Goal: Task Accomplishment & Management: Complete application form

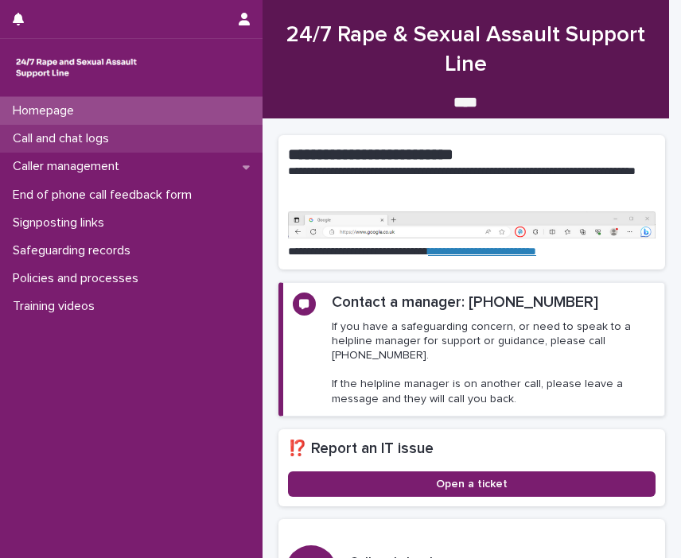
click at [115, 138] on p "Call and chat logs" at bounding box center [63, 138] width 115 height 15
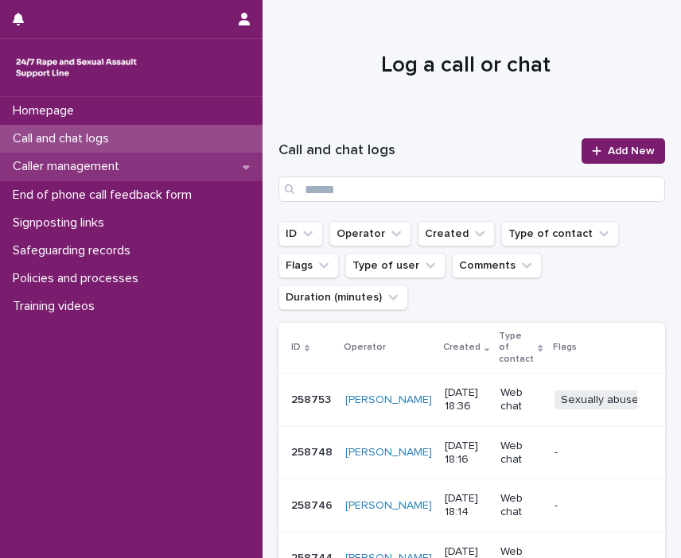
click at [93, 167] on p "Caller management" at bounding box center [69, 166] width 126 height 15
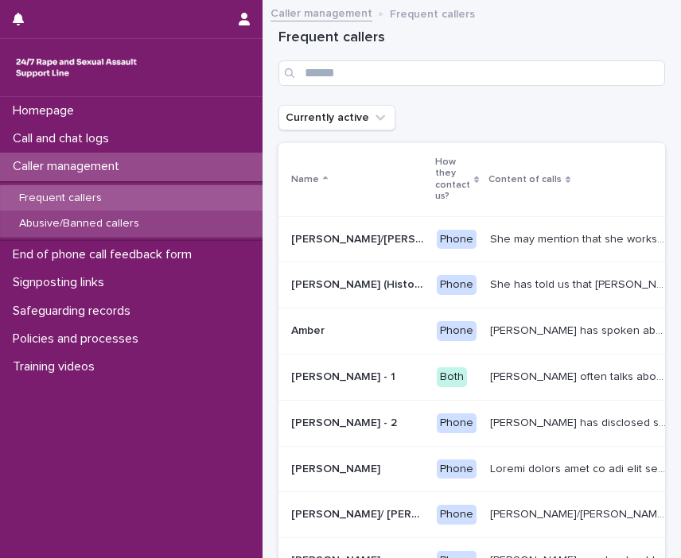
click at [90, 230] on p "Abusive/Banned callers" at bounding box center [79, 224] width 146 height 14
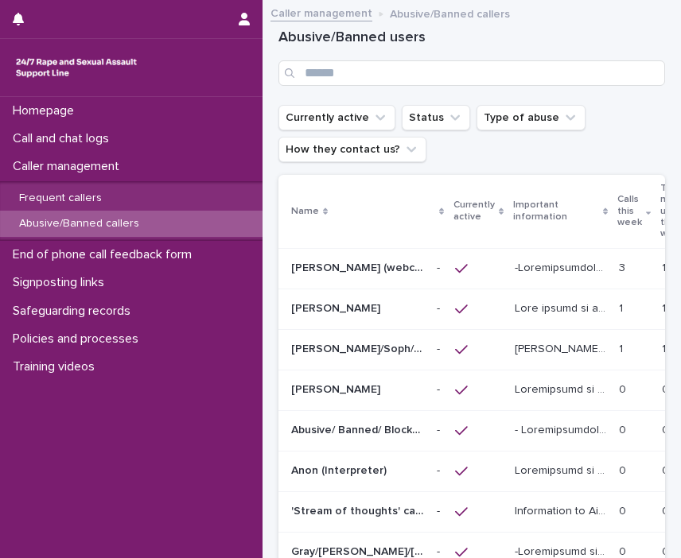
click at [485, 270] on div at bounding box center [478, 269] width 47 height 14
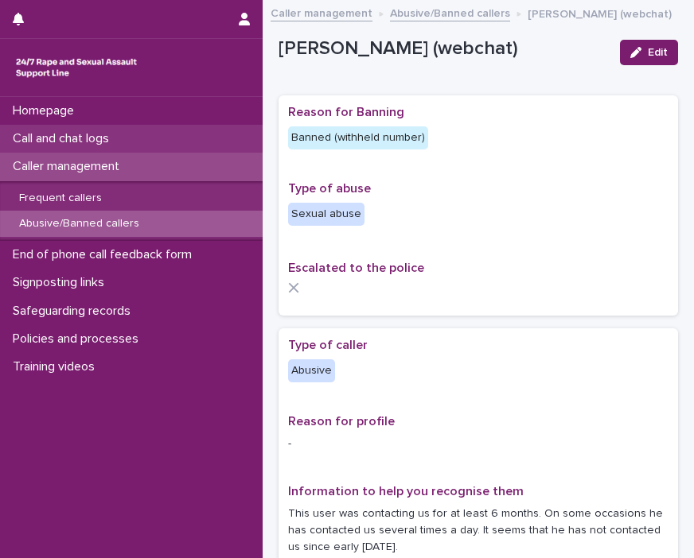
click at [93, 131] on p "Call and chat logs" at bounding box center [63, 138] width 115 height 15
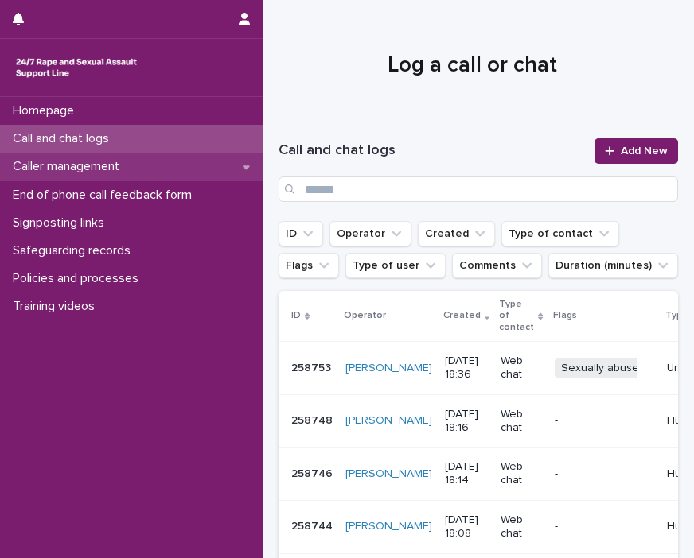
click at [76, 166] on p "Caller management" at bounding box center [69, 166] width 126 height 15
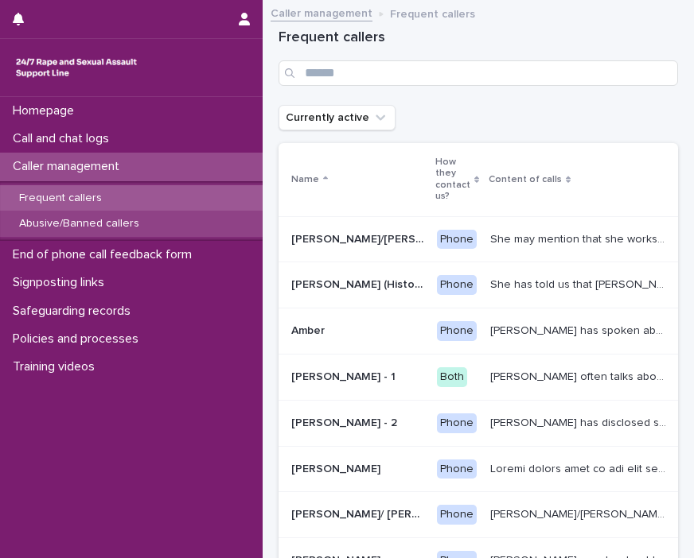
click at [142, 232] on div "Abusive/Banned callers" at bounding box center [131, 224] width 262 height 26
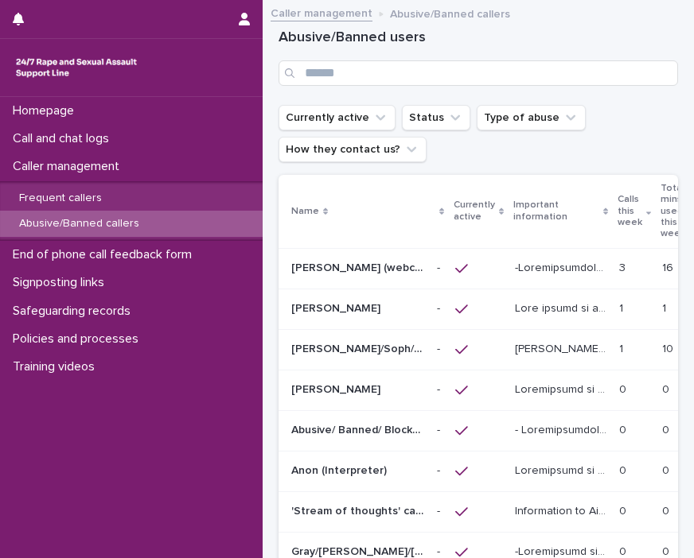
click at [417, 349] on p "[PERSON_NAME]/Soph/[PERSON_NAME]/[PERSON_NAME]/Scarlet/[PERSON_NAME] - Banned/W…" at bounding box center [359, 348] width 136 height 17
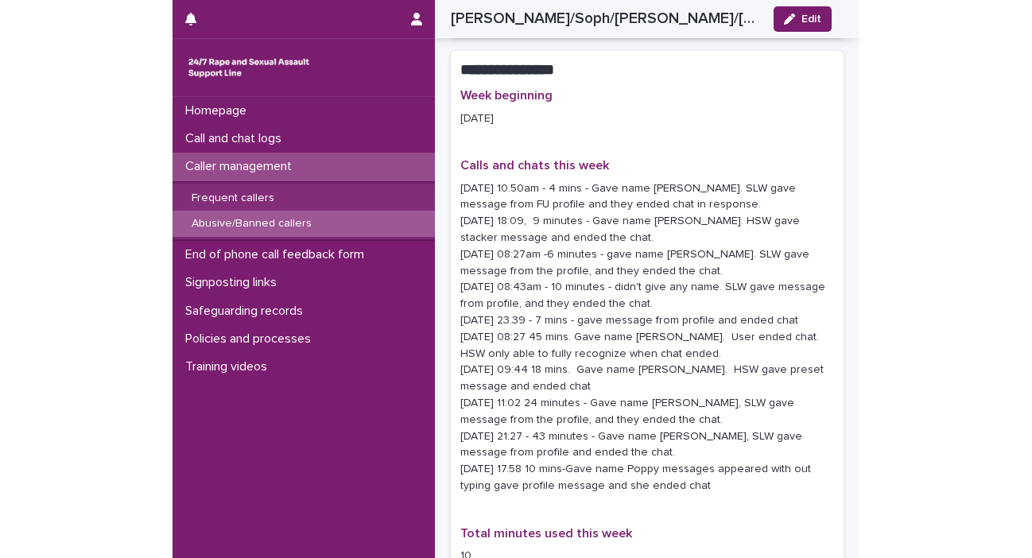
scroll to position [1986, 0]
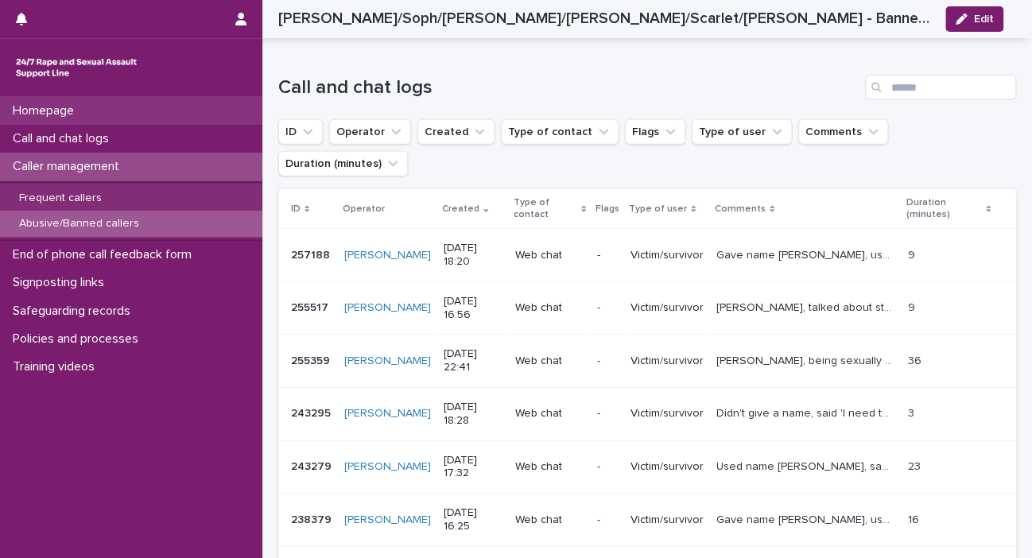
click at [127, 119] on div "Homepage" at bounding box center [131, 111] width 262 height 28
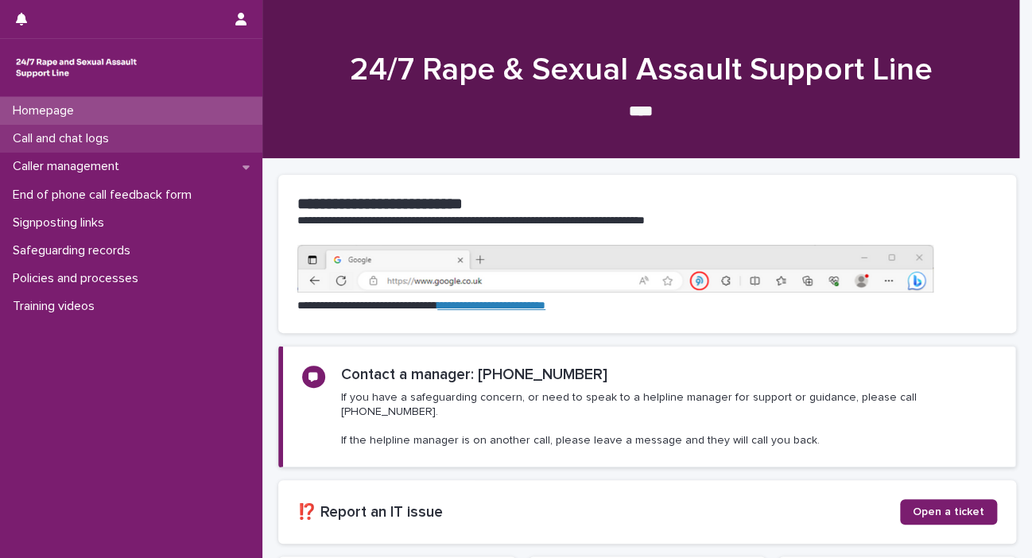
click at [111, 147] on div "Call and chat logs" at bounding box center [131, 139] width 262 height 28
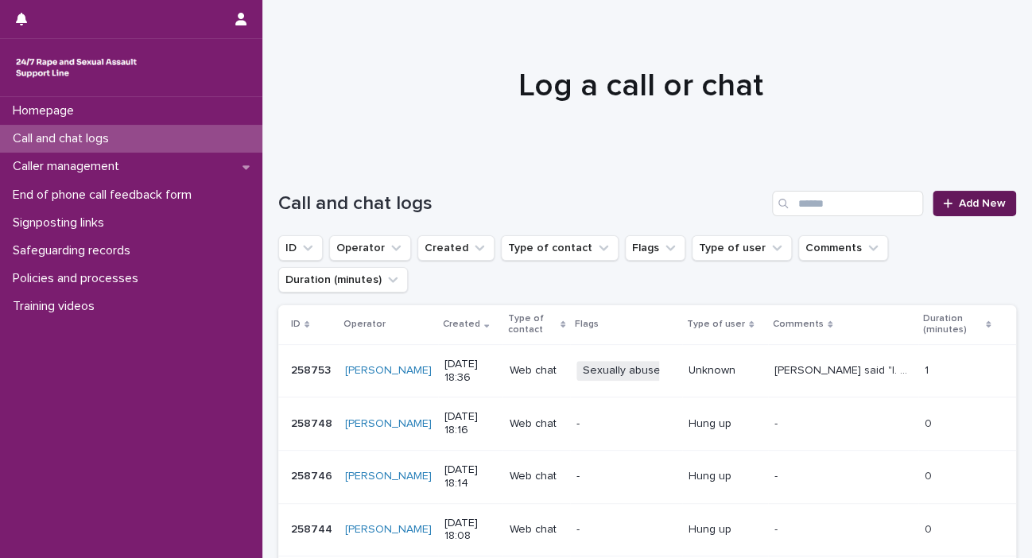
click at [680, 208] on span "Add New" at bounding box center [982, 203] width 47 height 11
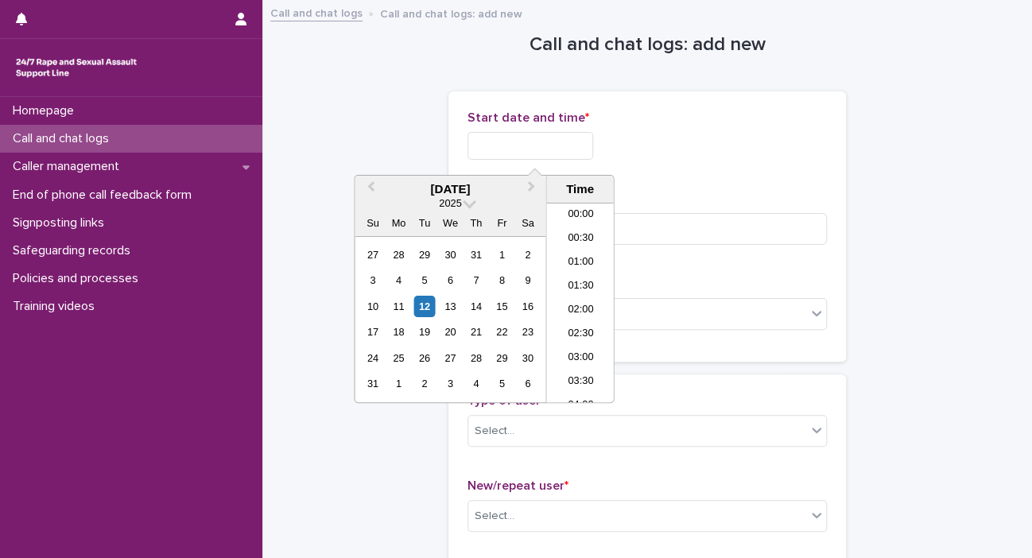
click at [533, 148] on input "text" at bounding box center [531, 146] width 126 height 28
click at [419, 305] on div "12" at bounding box center [424, 306] width 21 height 21
drag, startPoint x: 523, startPoint y: 143, endPoint x: 650, endPoint y: 143, distance: 127.3
click at [646, 147] on div "**********" at bounding box center [648, 146] width 360 height 28
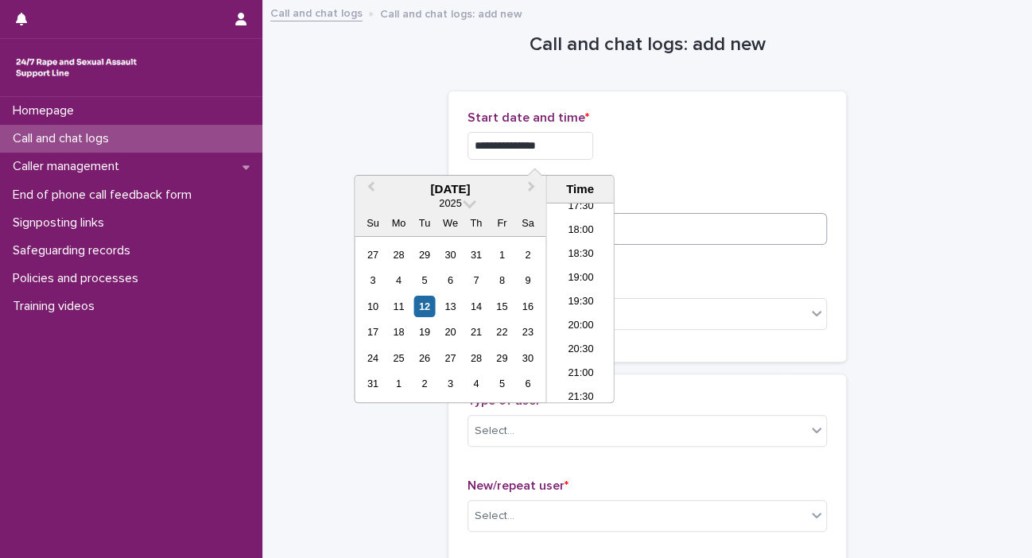
type input "**********"
click at [680, 227] on input at bounding box center [648, 229] width 360 height 32
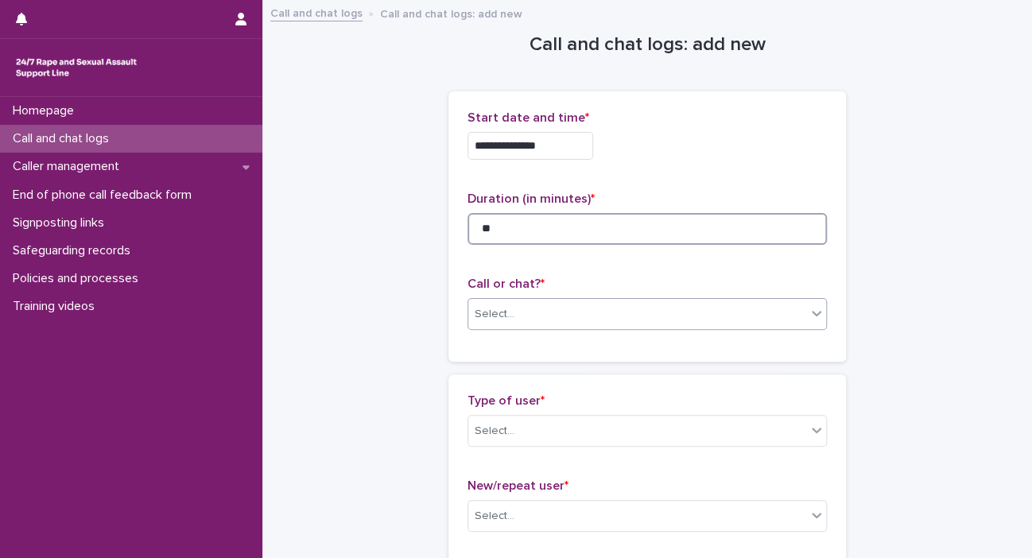
type input "**"
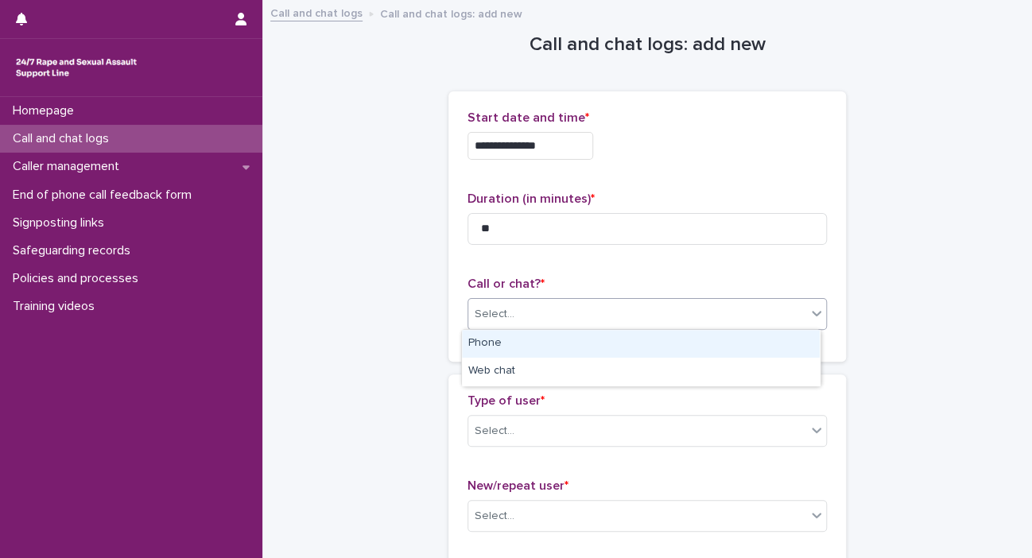
click at [680, 316] on icon at bounding box center [817, 313] width 16 height 16
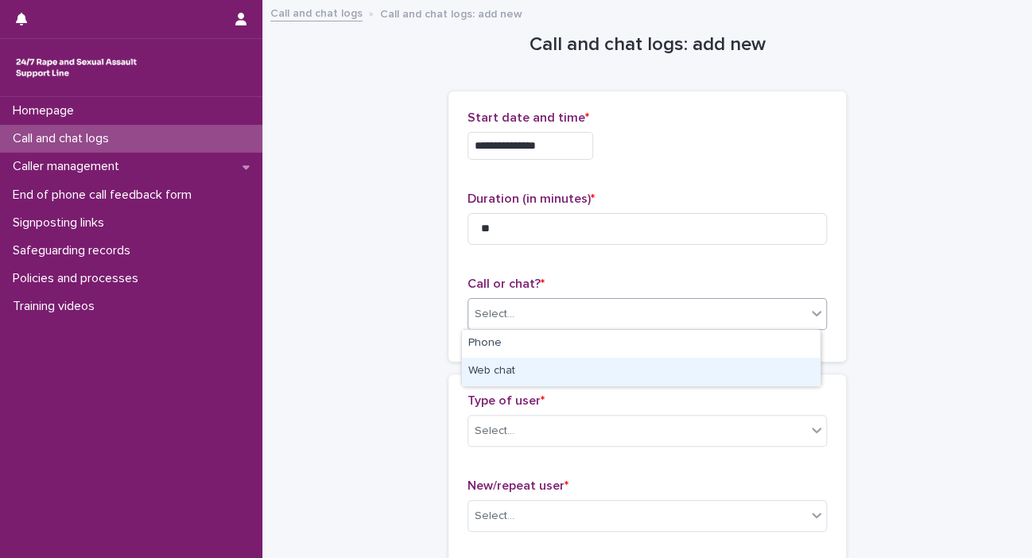
click at [680, 363] on div "Web chat" at bounding box center [641, 372] width 358 height 28
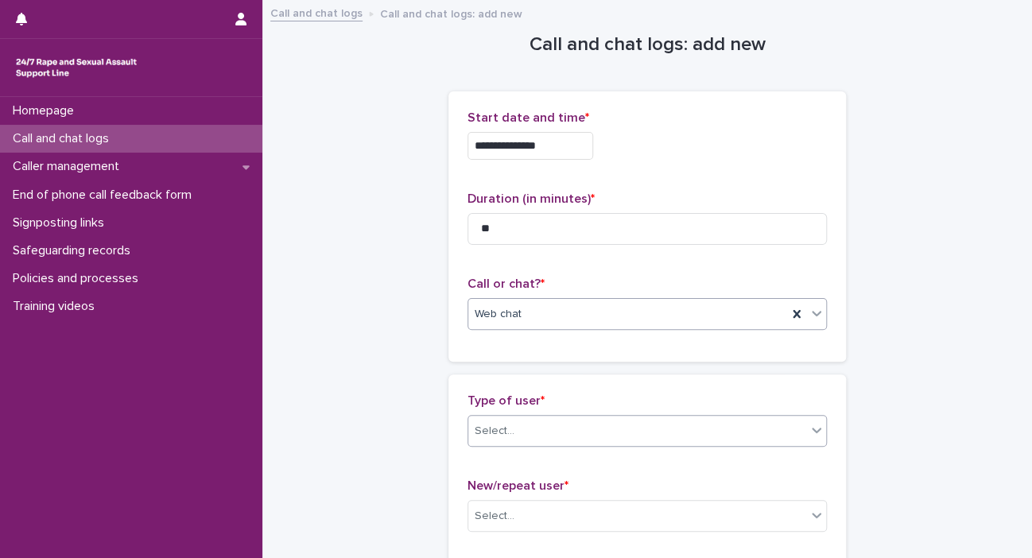
click at [680, 430] on icon at bounding box center [817, 430] width 16 height 16
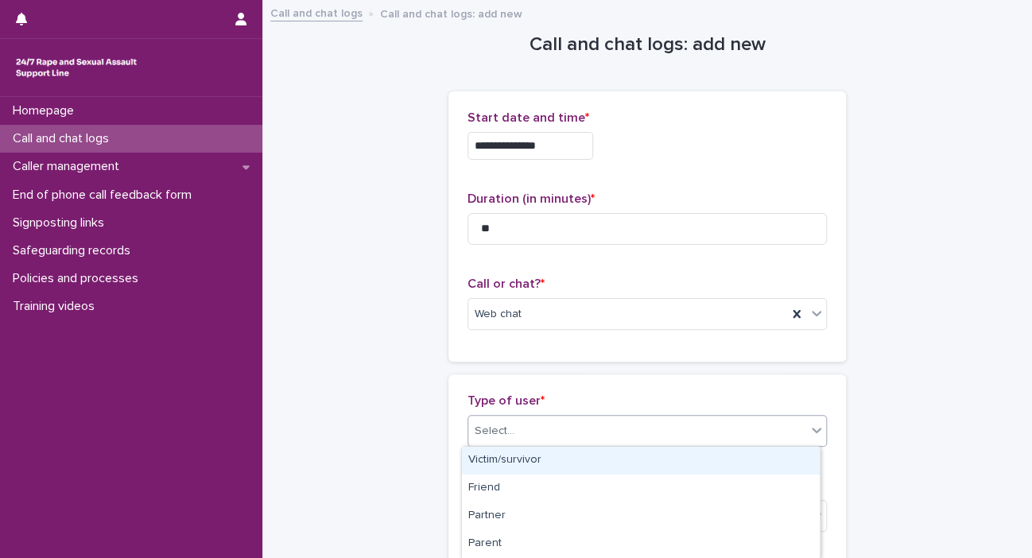
click at [680, 465] on div "Victim/survivor" at bounding box center [641, 461] width 358 height 28
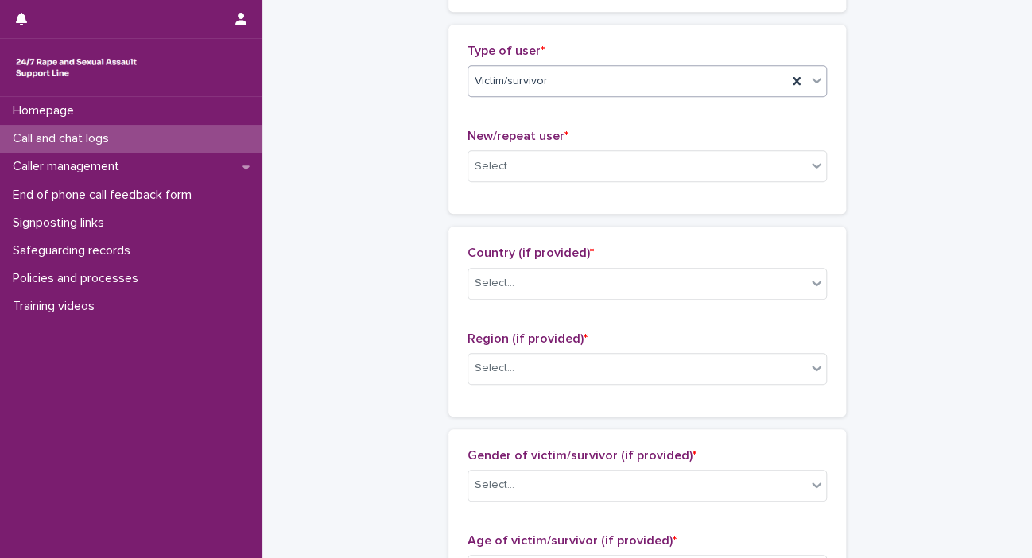
scroll to position [360, 0]
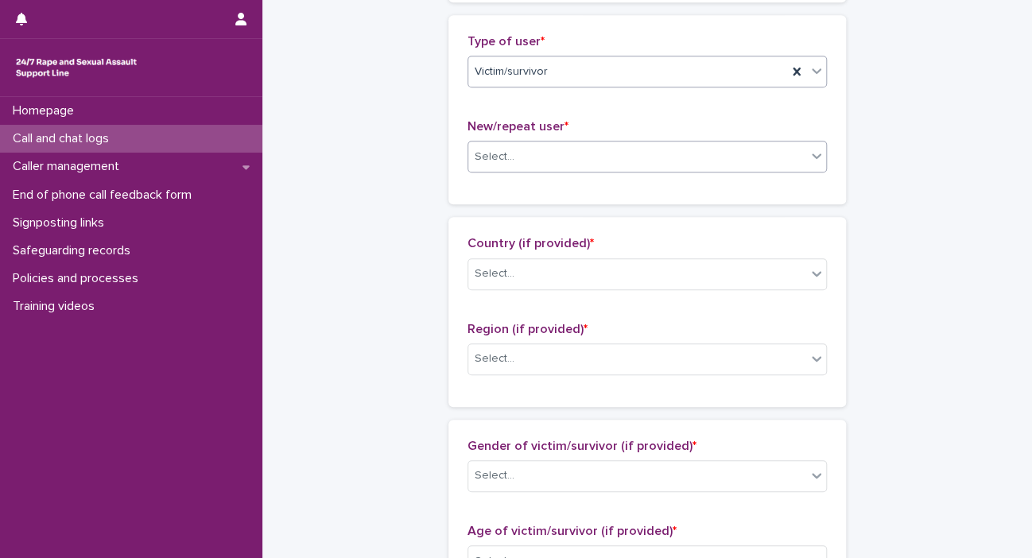
click at [680, 156] on icon at bounding box center [817, 156] width 16 height 16
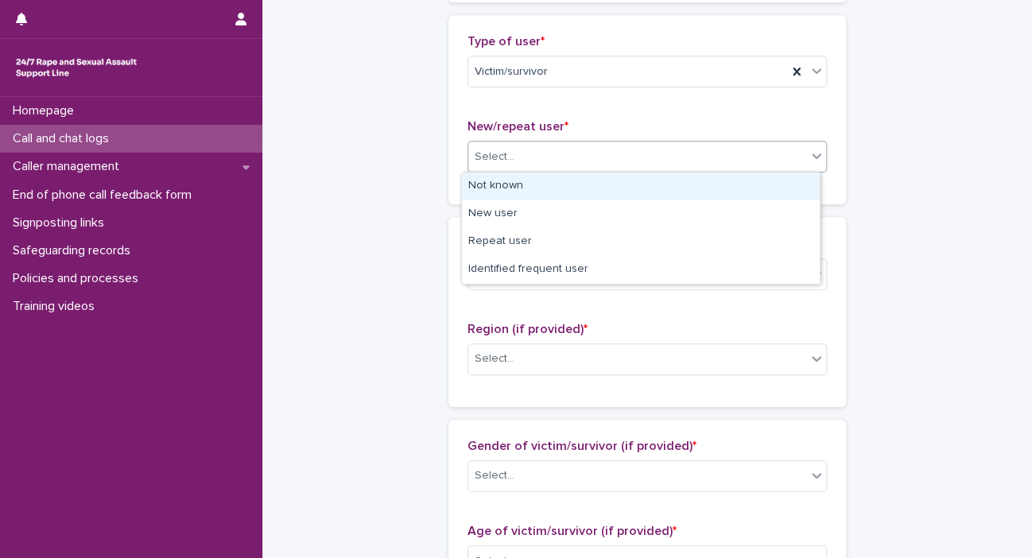
click at [680, 189] on div "Not known" at bounding box center [641, 187] width 358 height 28
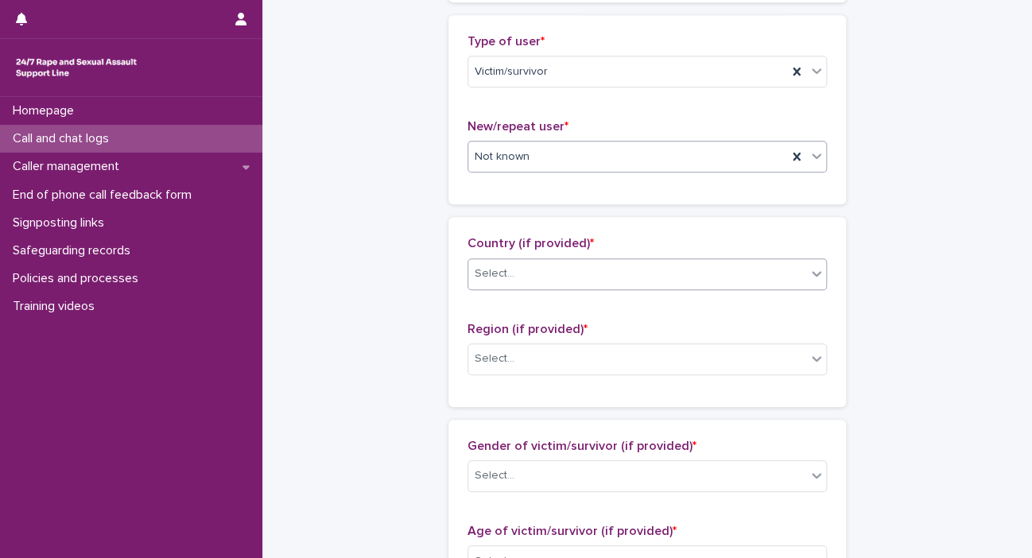
click at [680, 266] on icon at bounding box center [817, 274] width 16 height 16
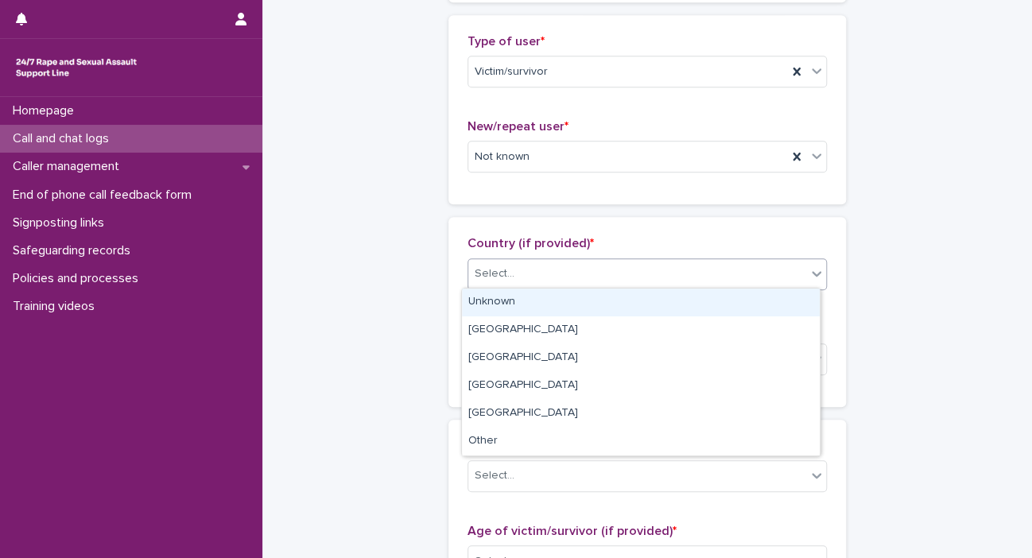
click at [680, 300] on div "Unknown" at bounding box center [641, 303] width 358 height 28
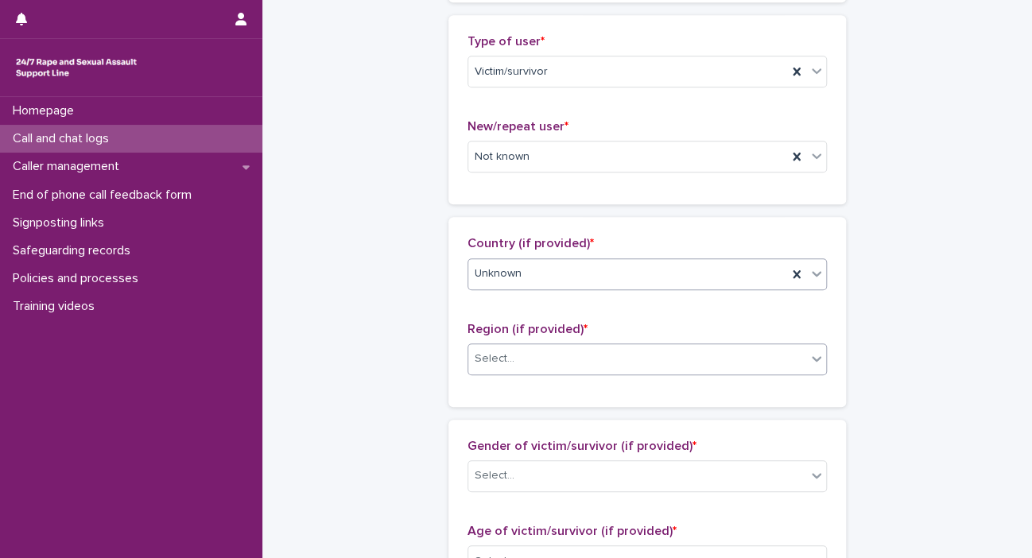
click at [680, 357] on icon at bounding box center [817, 359] width 10 height 6
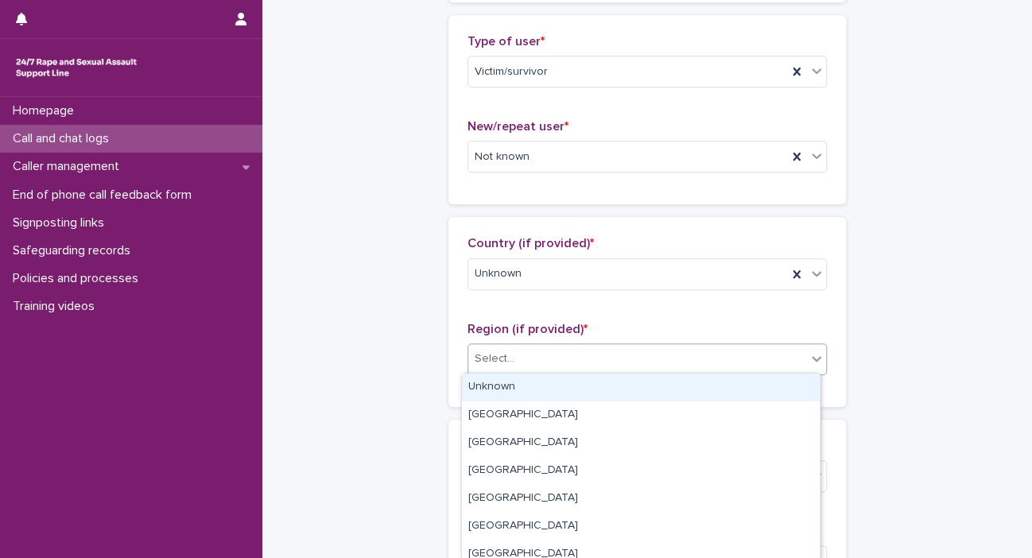
click at [680, 376] on div "Unknown" at bounding box center [641, 388] width 358 height 28
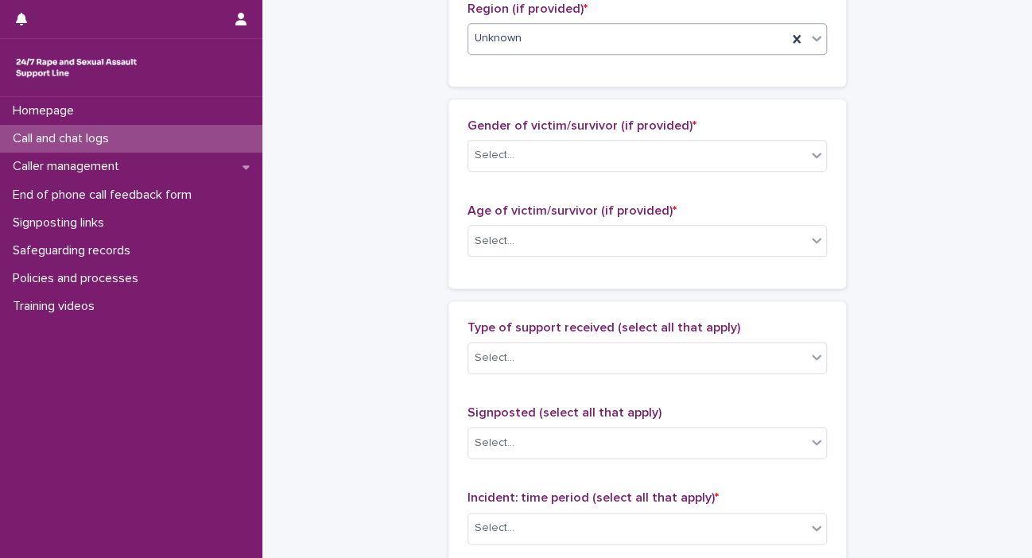
scroll to position [705, 0]
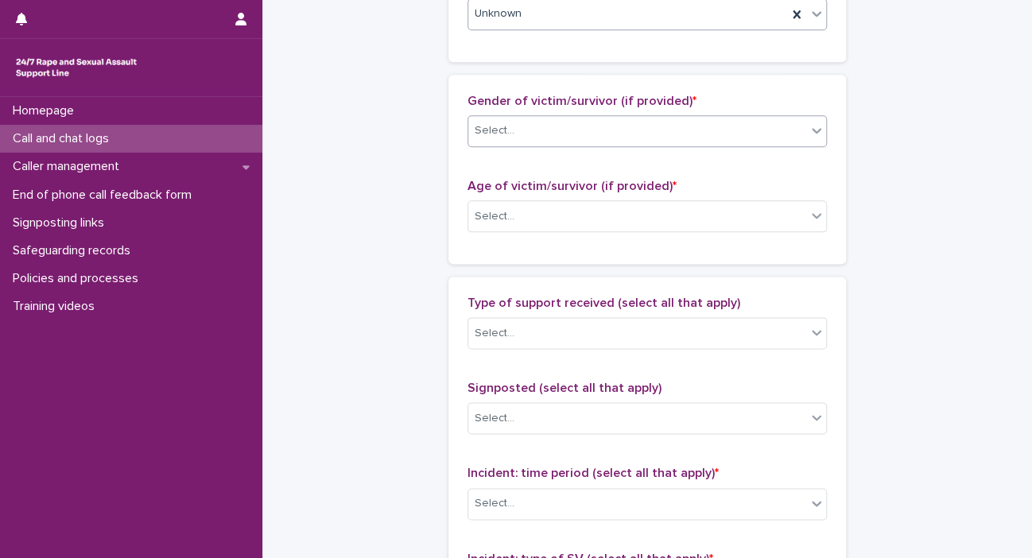
click at [680, 134] on div "Select..." at bounding box center [637, 131] width 338 height 26
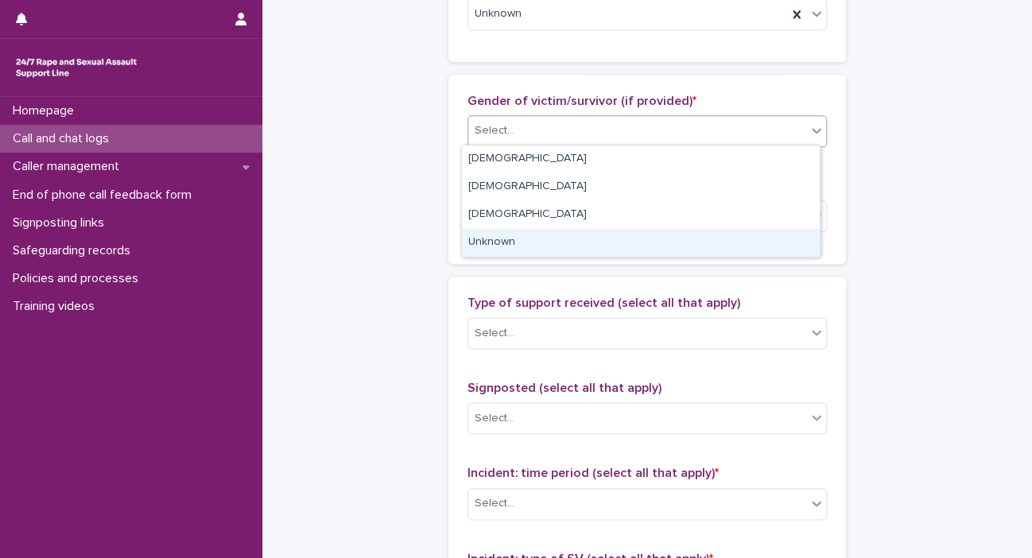
click at [680, 237] on div "Unknown" at bounding box center [641, 243] width 358 height 28
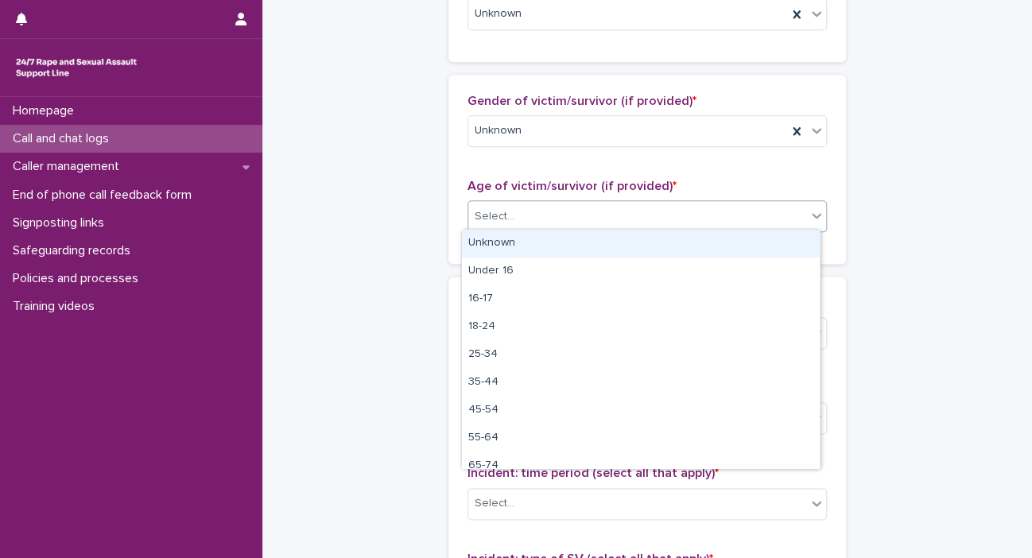
click at [680, 216] on icon at bounding box center [817, 216] width 16 height 16
click at [680, 240] on div "Unknown" at bounding box center [641, 244] width 358 height 28
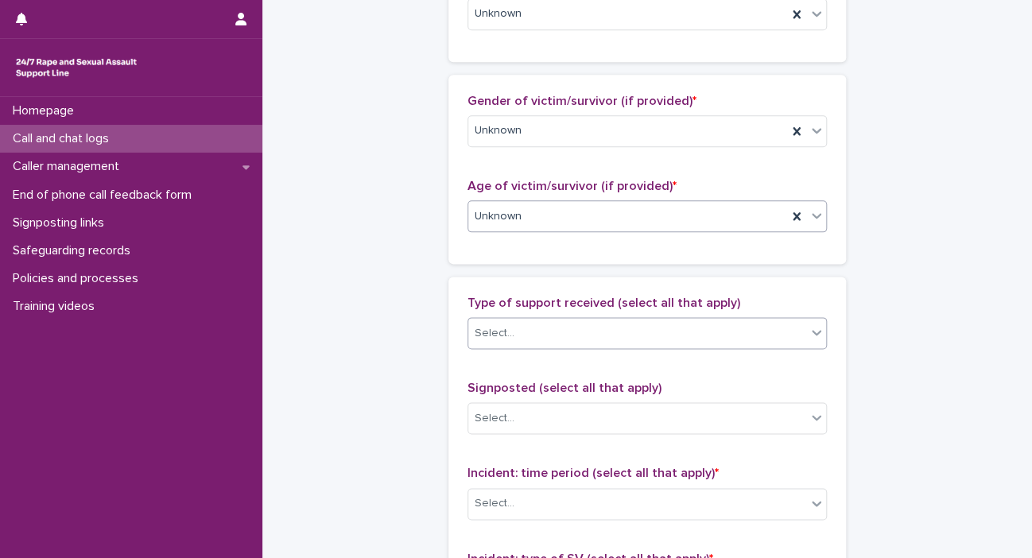
click at [680, 333] on icon at bounding box center [817, 333] width 16 height 16
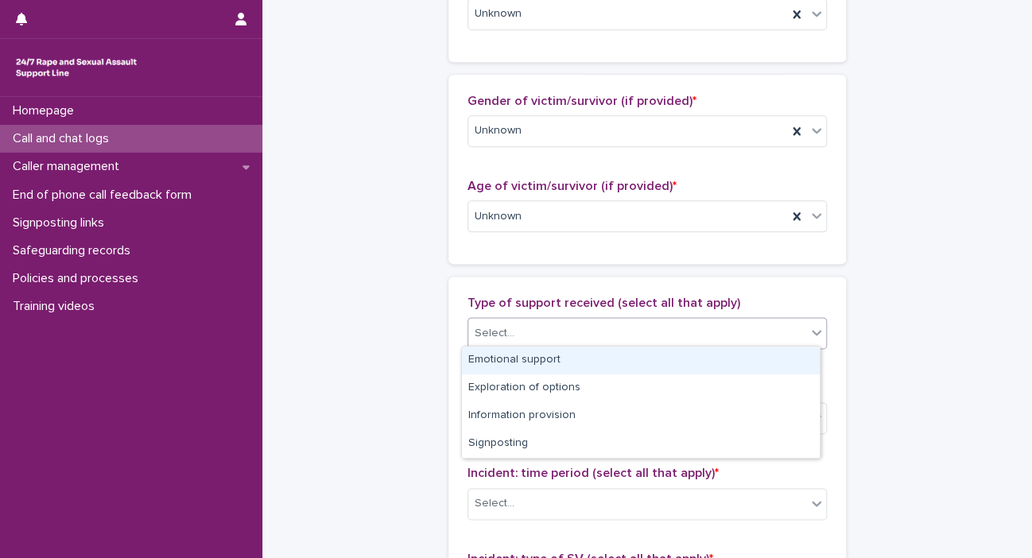
click at [680, 354] on div "Emotional support" at bounding box center [641, 361] width 358 height 28
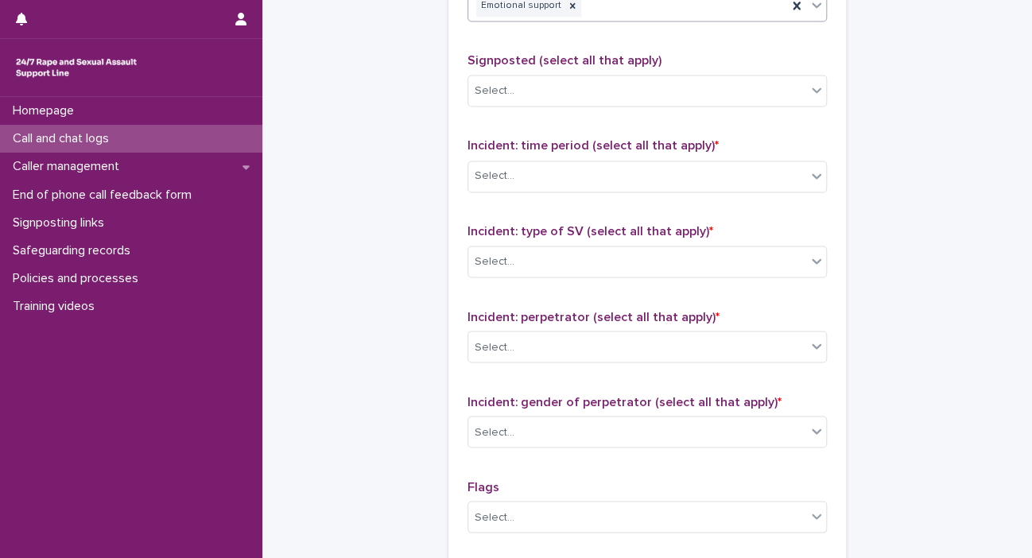
scroll to position [1037, 0]
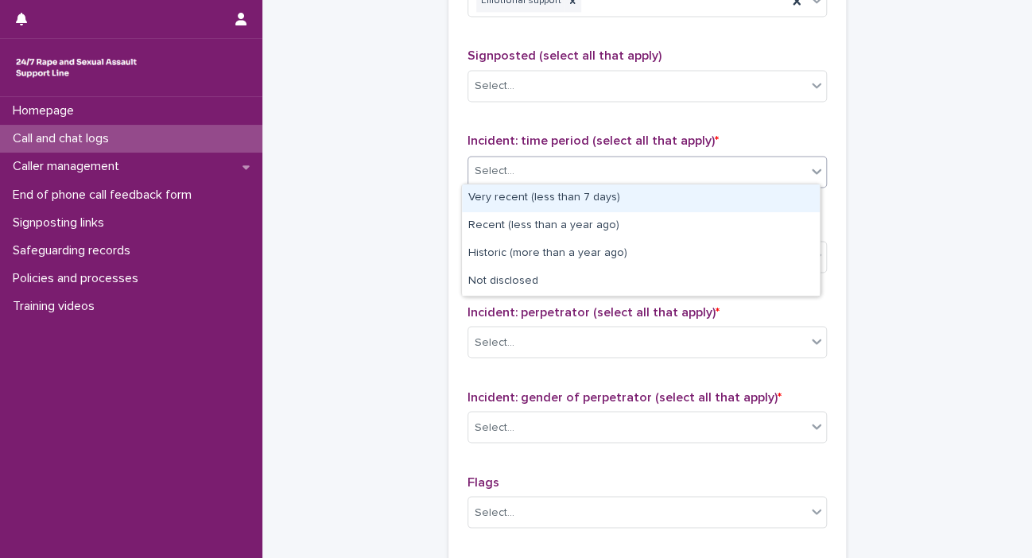
click at [680, 171] on div "Select..." at bounding box center [637, 171] width 338 height 26
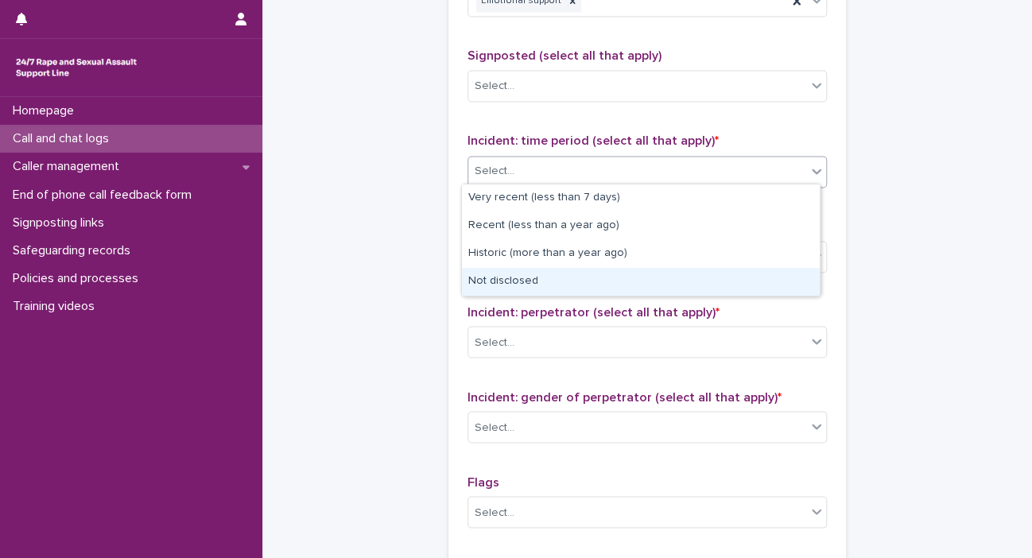
click at [663, 279] on div "Not disclosed" at bounding box center [641, 282] width 358 height 28
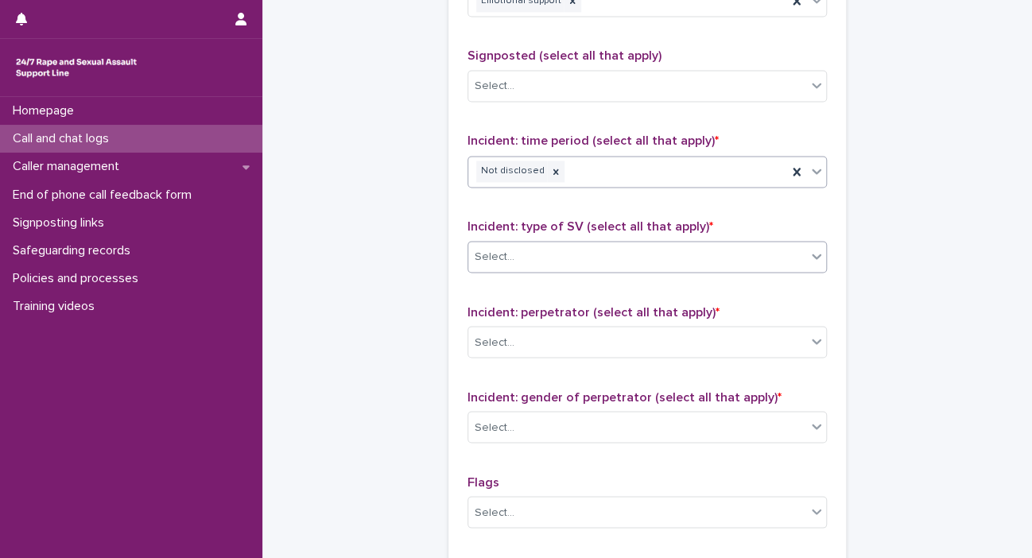
click at [680, 258] on icon at bounding box center [817, 256] width 16 height 16
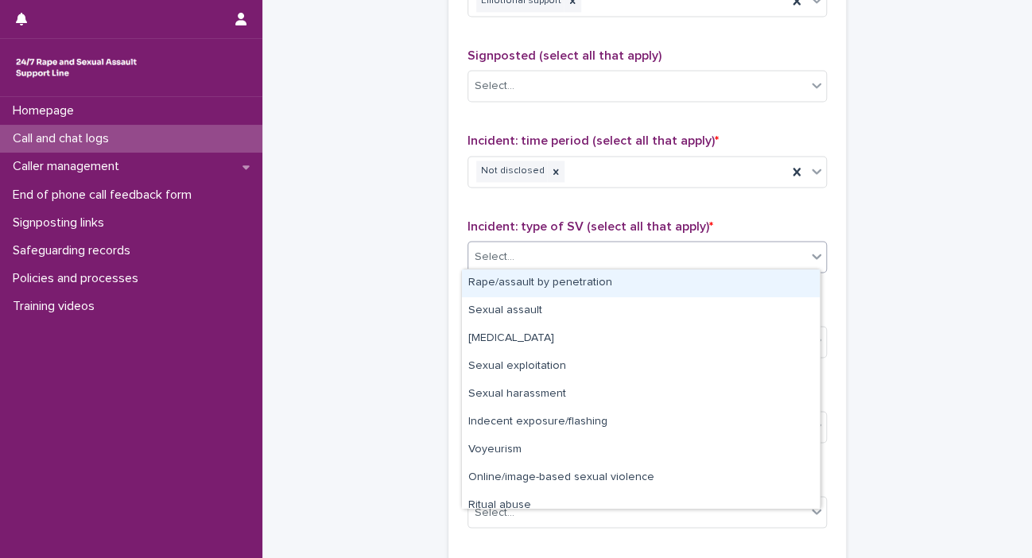
click at [680, 285] on div "Rape/assault by penetration" at bounding box center [641, 284] width 358 height 28
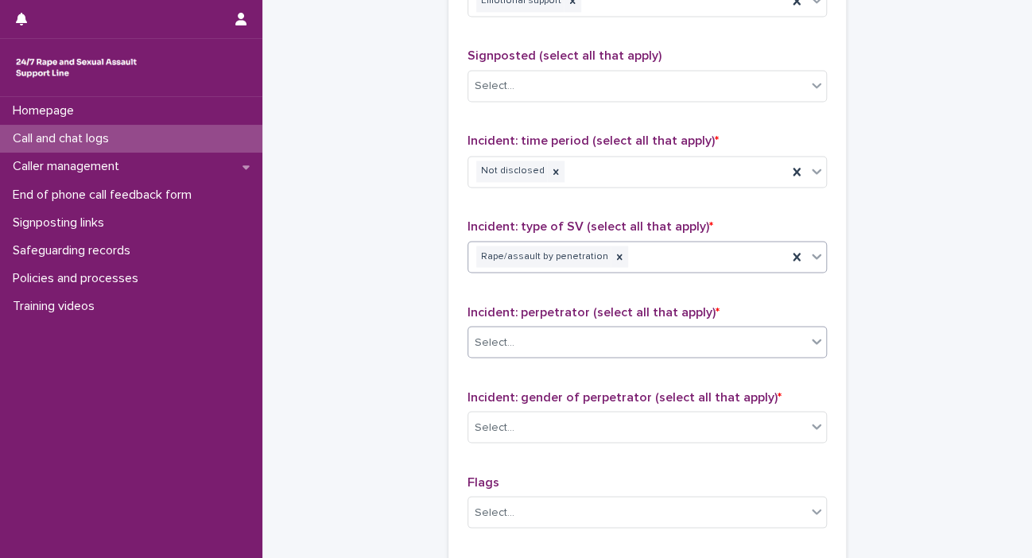
click at [680, 333] on icon at bounding box center [817, 341] width 16 height 16
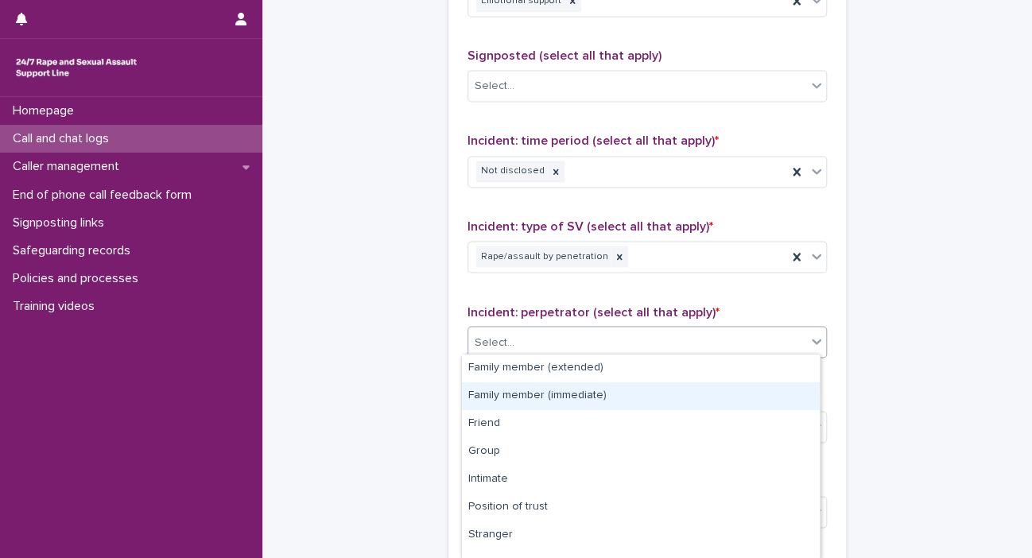
scroll to position [101, 0]
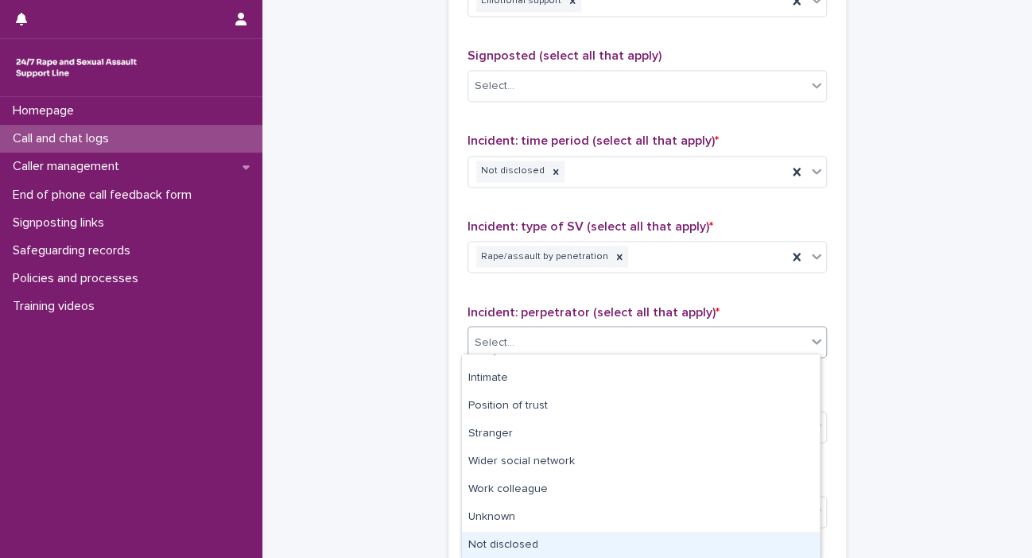
click at [680, 540] on div "Not disclosed" at bounding box center [641, 546] width 358 height 28
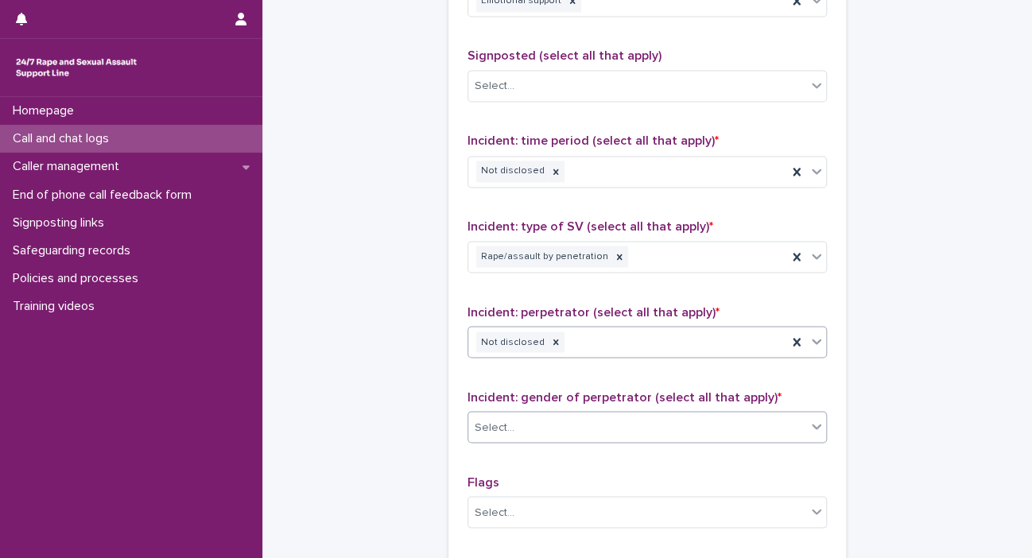
click at [680, 424] on div "Select..." at bounding box center [637, 427] width 338 height 26
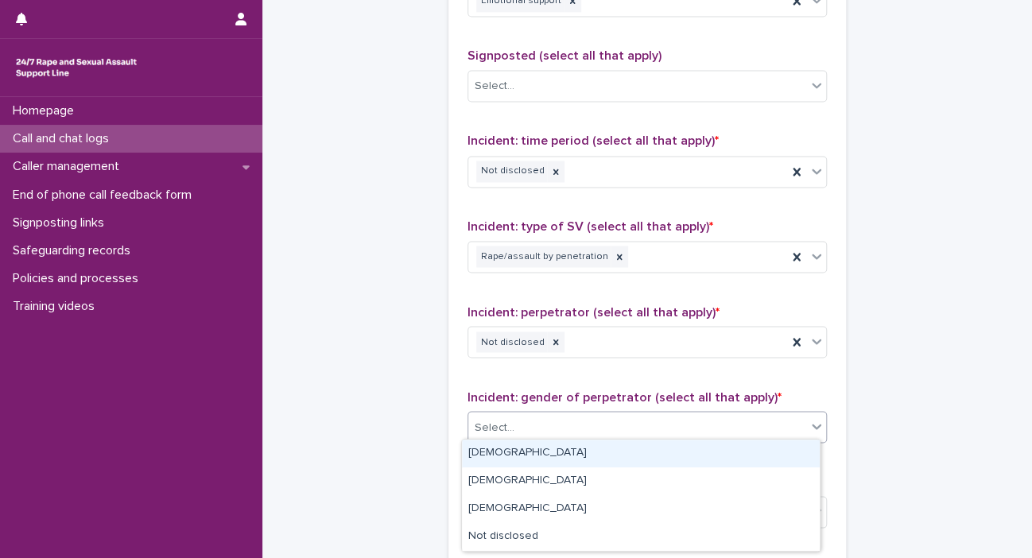
click at [680, 449] on div "[DEMOGRAPHIC_DATA]" at bounding box center [641, 454] width 358 height 28
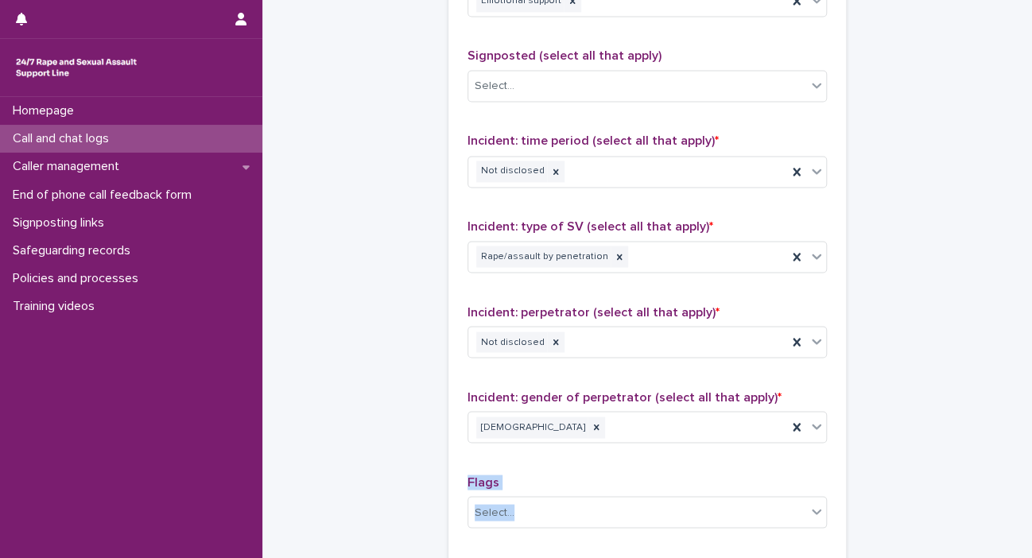
drag, startPoint x: 1018, startPoint y: 423, endPoint x: 1027, endPoint y: 501, distance: 78.4
click at [680, 501] on div "**********" at bounding box center [516, 279] width 1032 height 558
drag, startPoint x: 1027, startPoint y: 501, endPoint x: 891, endPoint y: 426, distance: 155.6
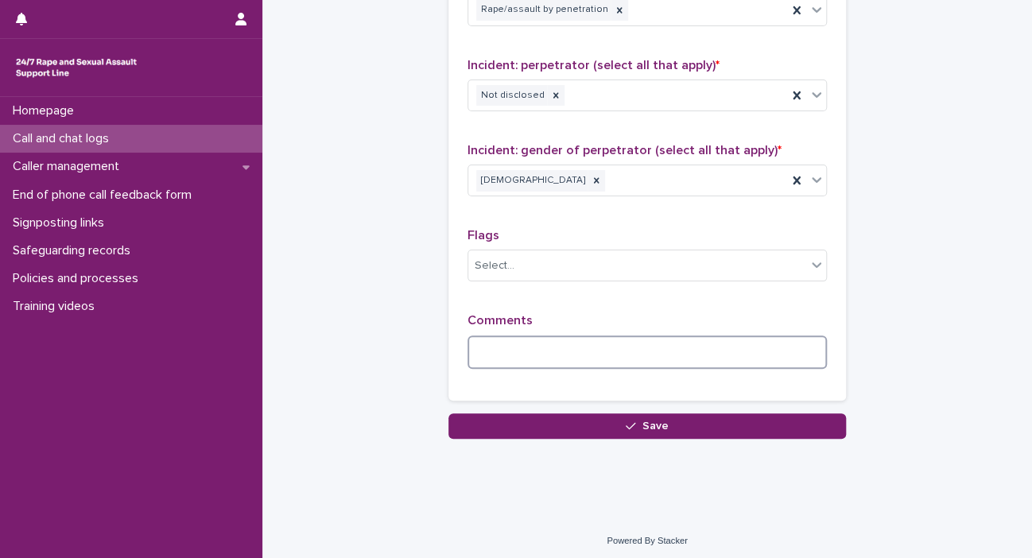
click at [578, 342] on textarea at bounding box center [648, 353] width 360 height 34
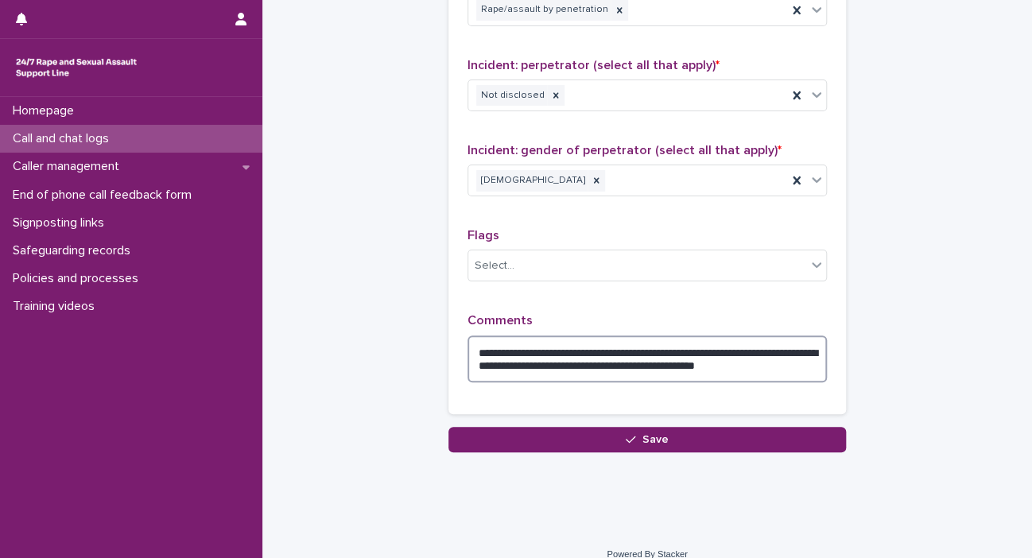
drag, startPoint x: 514, startPoint y: 360, endPoint x: 804, endPoint y: 361, distance: 290.3
click at [680, 361] on textarea "**********" at bounding box center [648, 360] width 360 height 48
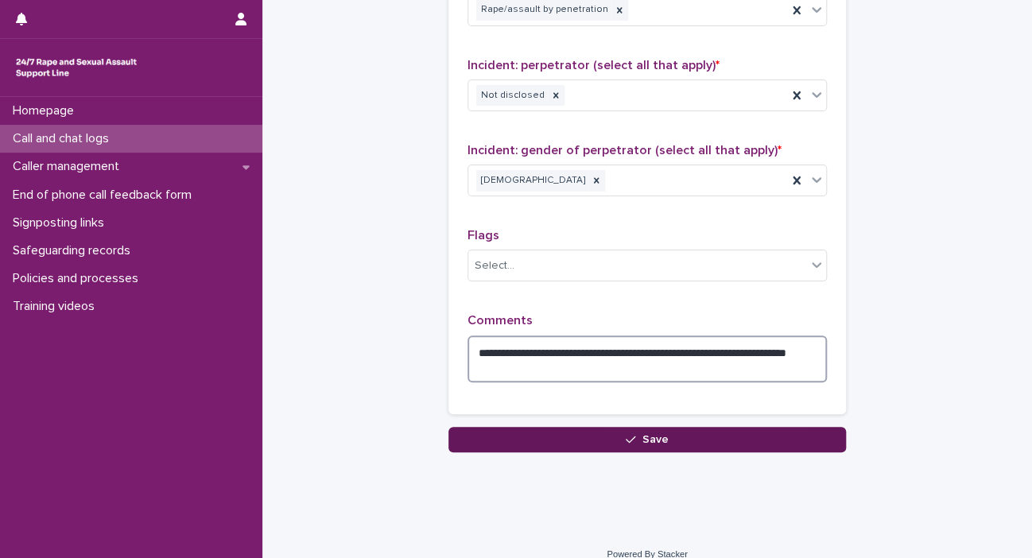
type textarea "**********"
click at [680, 437] on button "Save" at bounding box center [648, 439] width 398 height 25
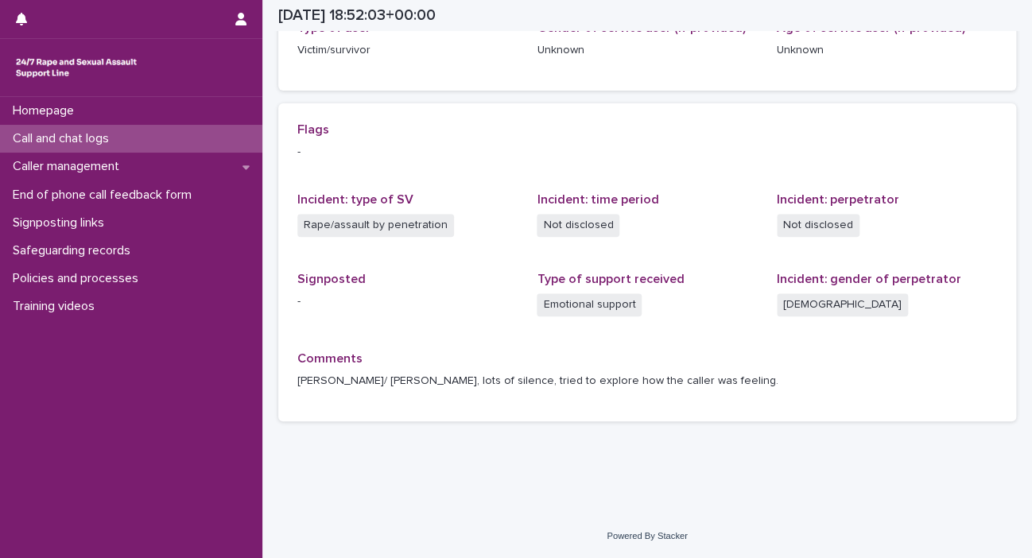
scroll to position [286, 0]
click at [148, 118] on div "Homepage" at bounding box center [131, 111] width 262 height 28
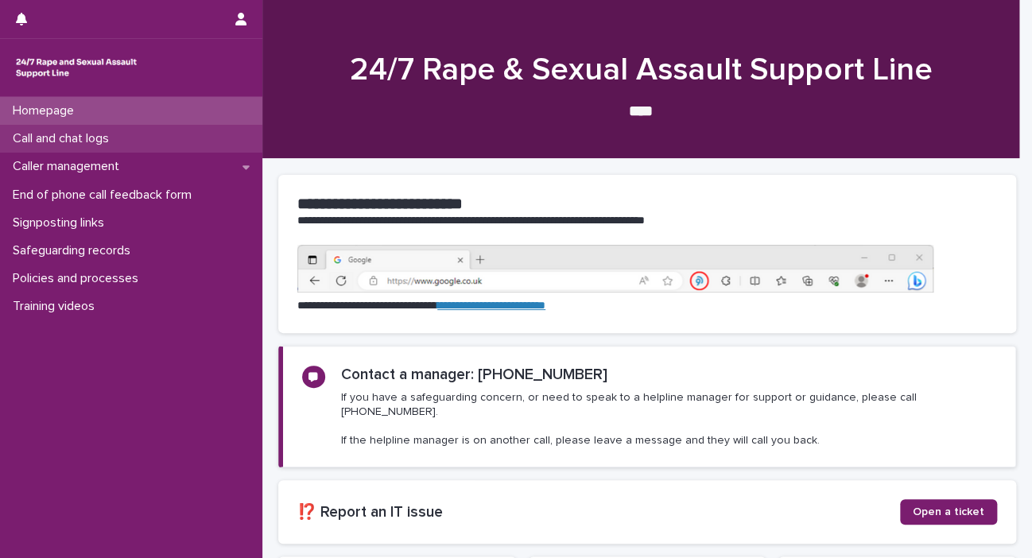
click at [136, 134] on div "Call and chat logs" at bounding box center [131, 139] width 262 height 28
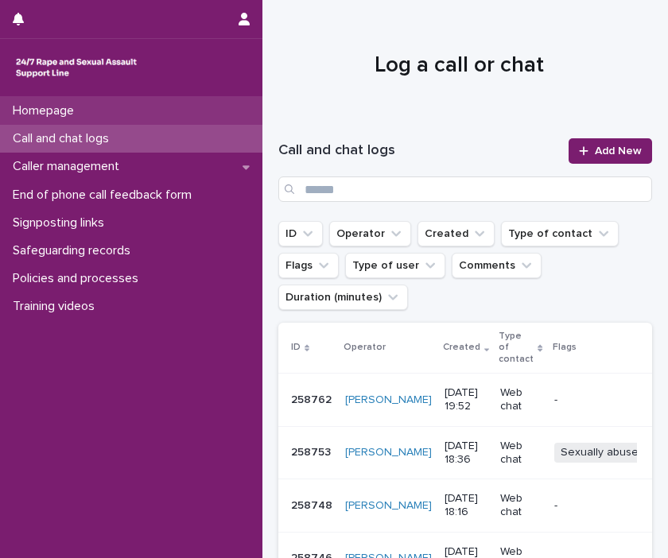
click at [61, 120] on div "Homepage" at bounding box center [131, 111] width 262 height 28
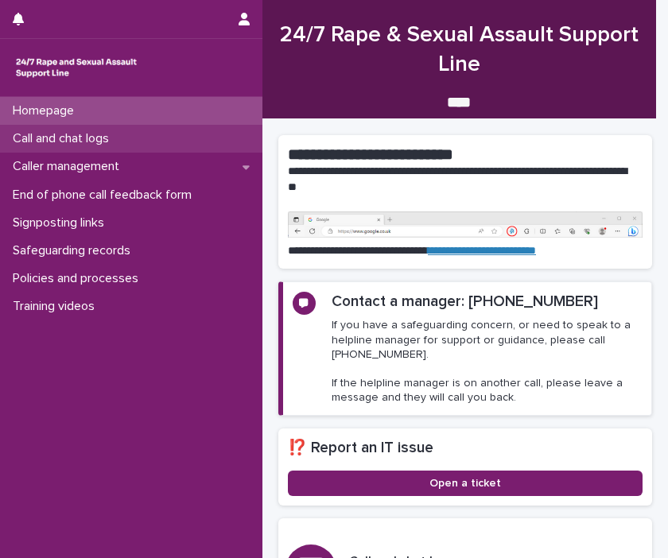
click at [61, 142] on p "Call and chat logs" at bounding box center [63, 138] width 115 height 15
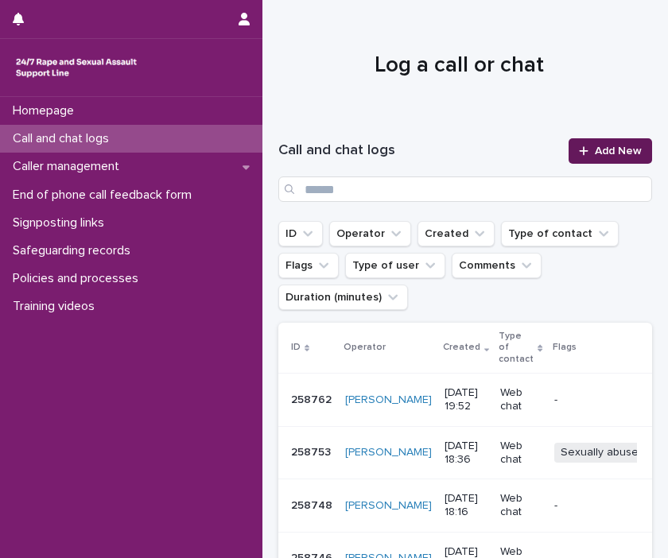
click at [579, 152] on icon at bounding box center [584, 151] width 10 height 11
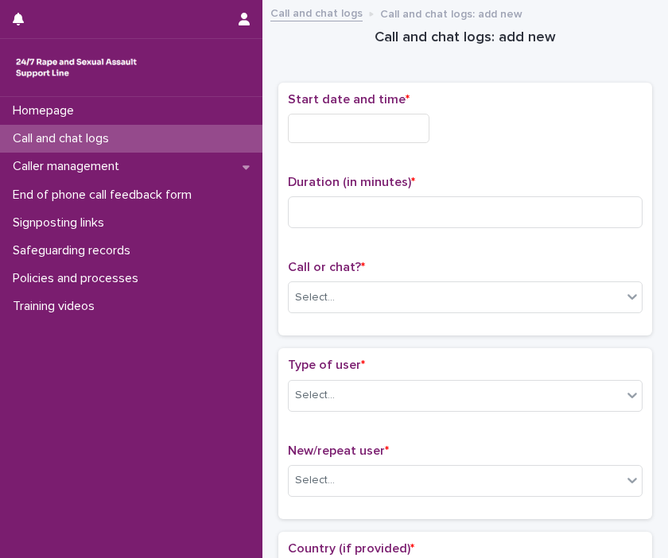
click at [328, 122] on input "text" at bounding box center [359, 128] width 142 height 29
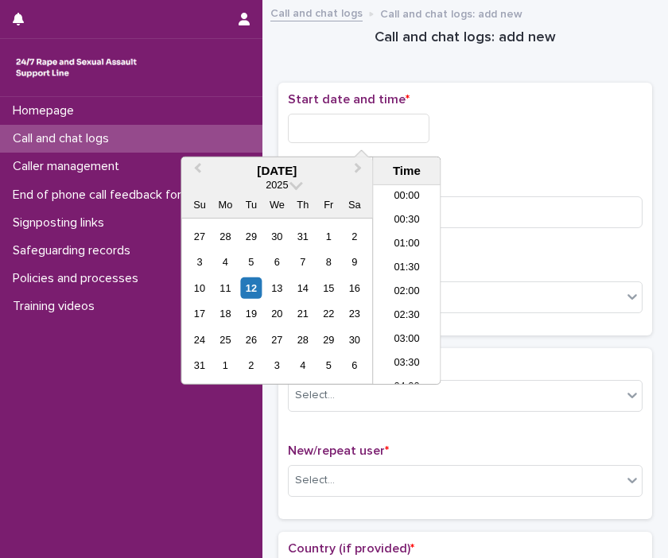
scroll to position [843, 0]
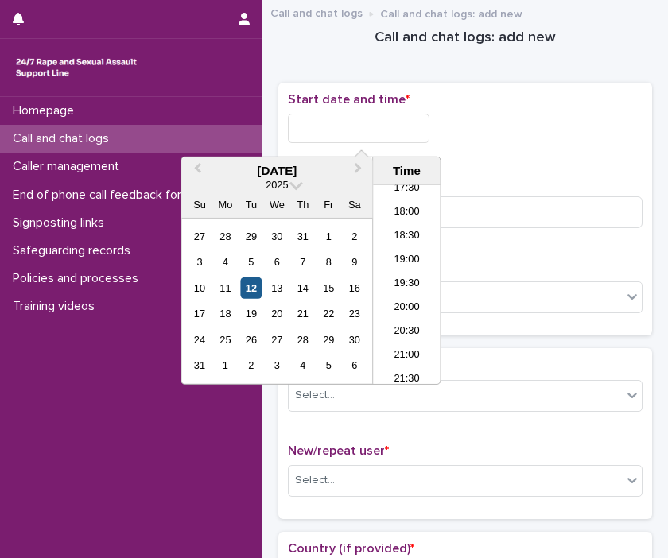
click at [245, 289] on div "12" at bounding box center [250, 288] width 21 height 21
drag, startPoint x: 348, startPoint y: 128, endPoint x: 451, endPoint y: 116, distance: 104.1
click at [451, 116] on div "**********" at bounding box center [465, 128] width 355 height 29
type input "**********"
click at [539, 212] on input at bounding box center [465, 212] width 355 height 32
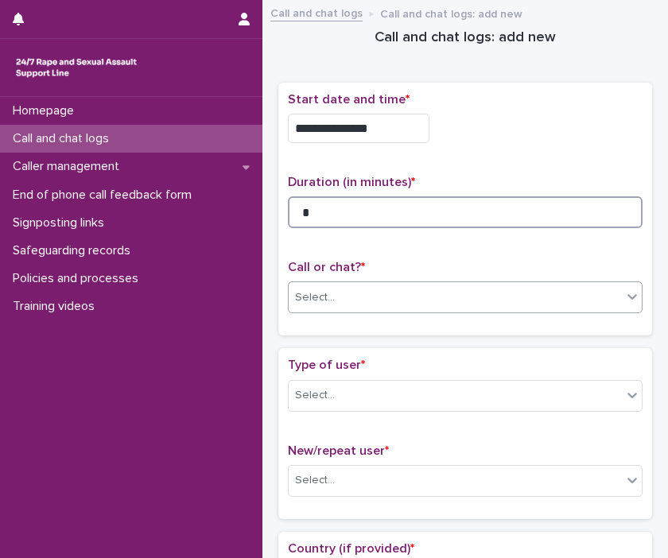
type input "*"
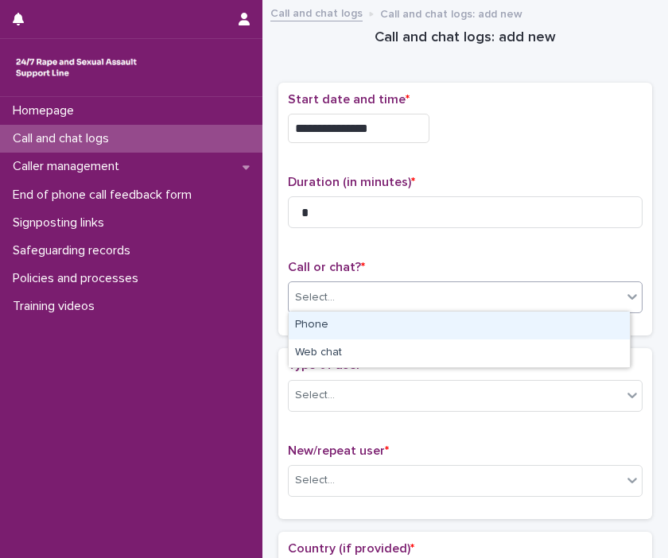
click at [628, 297] on icon at bounding box center [633, 298] width 10 height 6
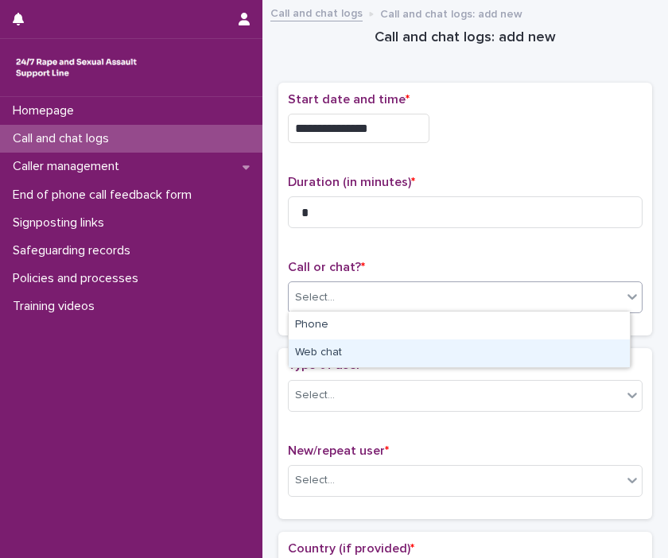
click at [599, 354] on div "Web chat" at bounding box center [459, 354] width 341 height 28
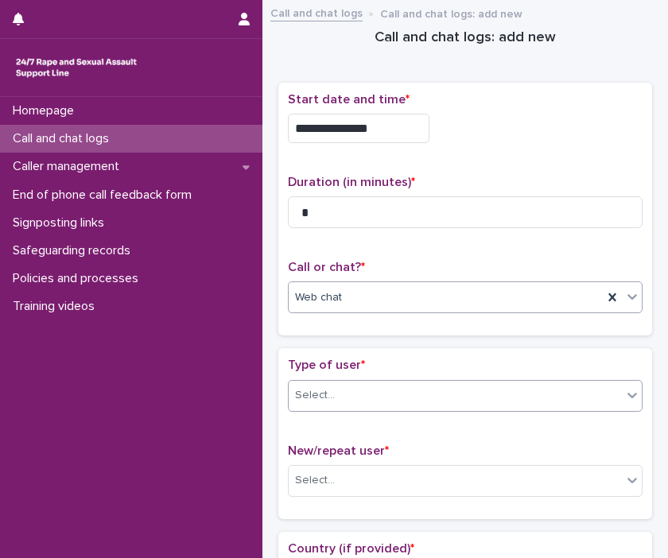
click at [628, 393] on icon at bounding box center [633, 396] width 10 height 6
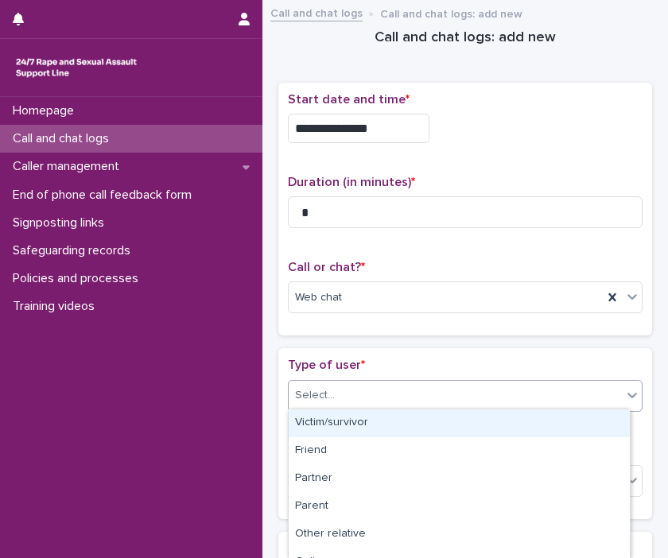
scroll to position [267, 0]
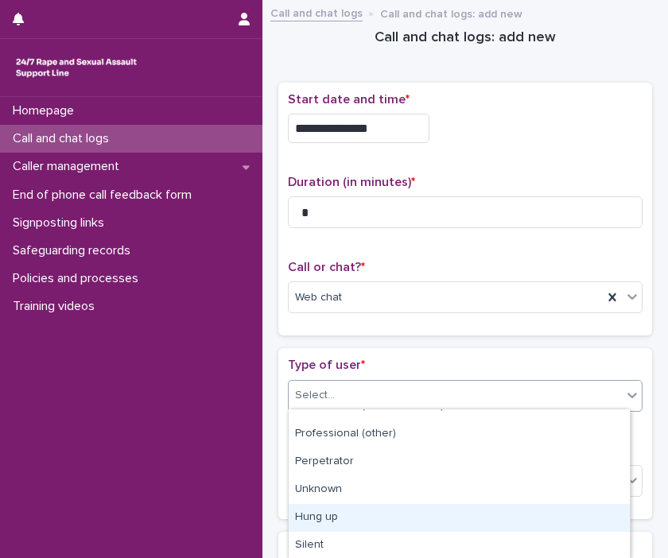
click at [598, 521] on div "Hung up" at bounding box center [459, 518] width 341 height 28
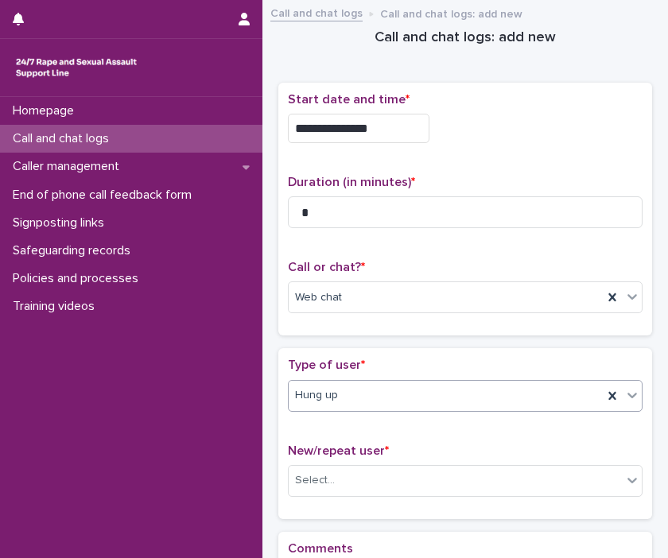
scroll to position [220, 0]
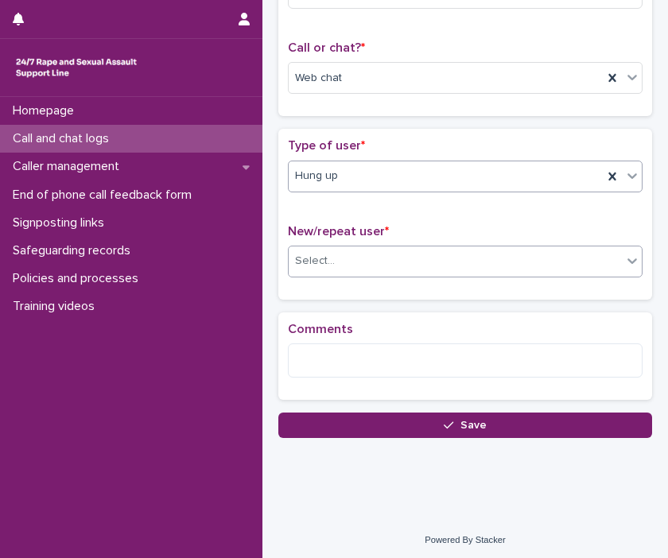
click at [607, 255] on div "Select..." at bounding box center [455, 261] width 333 height 26
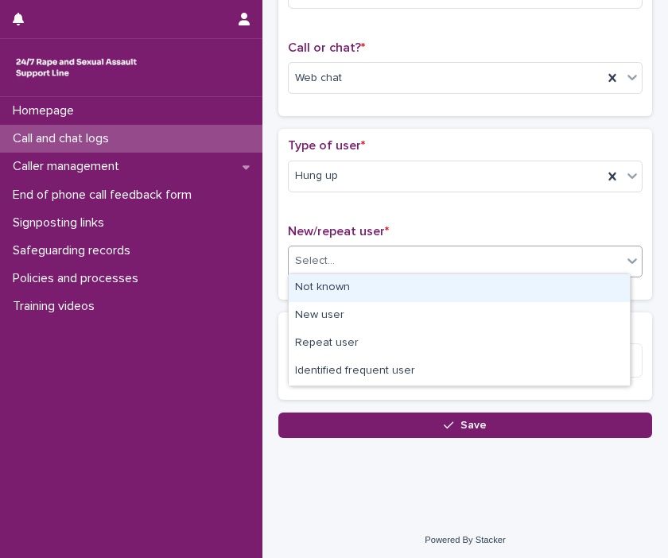
click at [560, 287] on div "Not known" at bounding box center [459, 288] width 341 height 28
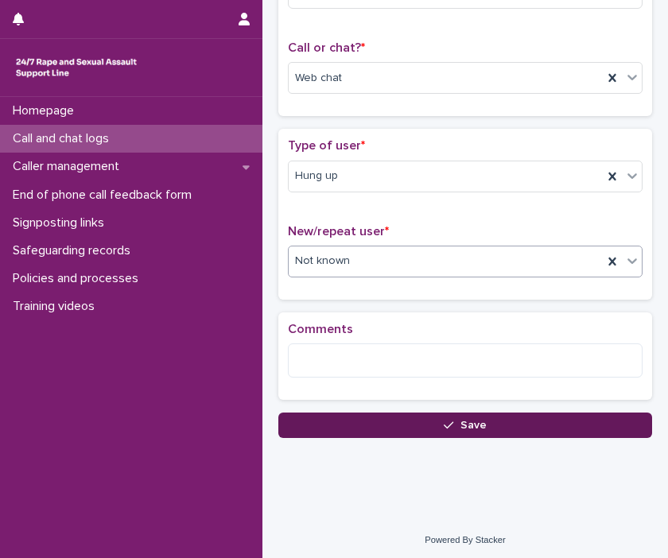
click at [549, 425] on button "Save" at bounding box center [465, 425] width 374 height 25
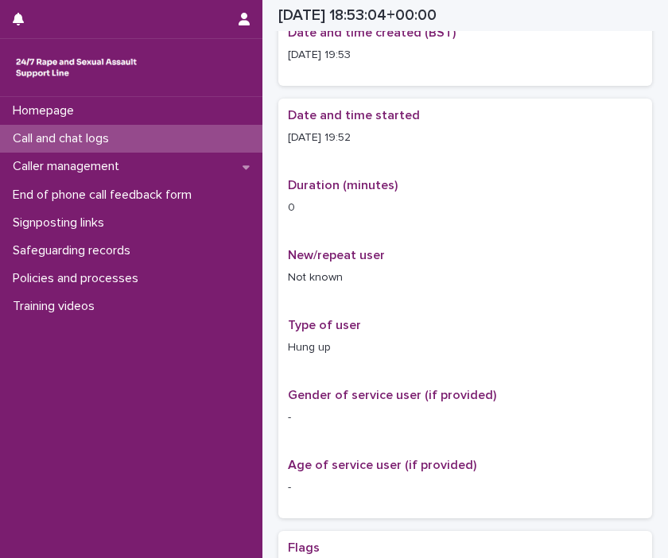
scroll to position [229, 0]
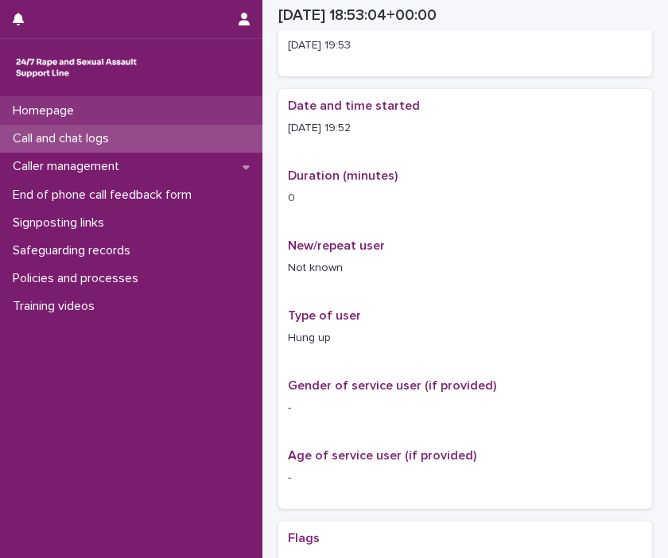
click at [111, 112] on div "Homepage" at bounding box center [131, 111] width 262 height 28
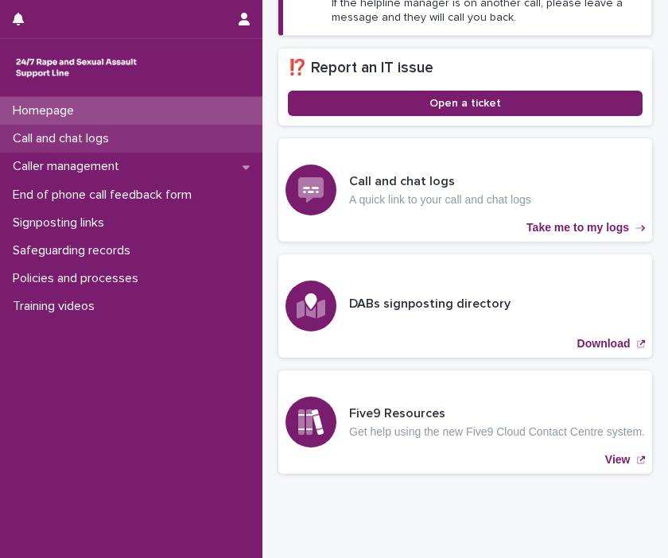
click at [117, 140] on p "Call and chat logs" at bounding box center [63, 138] width 115 height 15
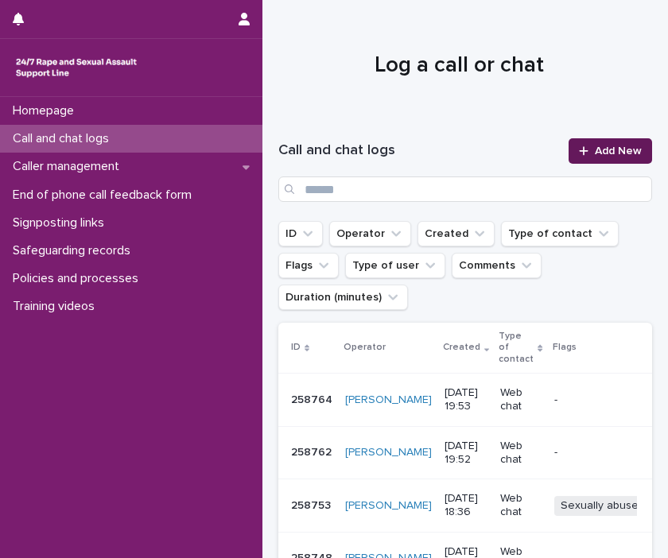
click at [623, 154] on span "Add New" at bounding box center [618, 151] width 47 height 11
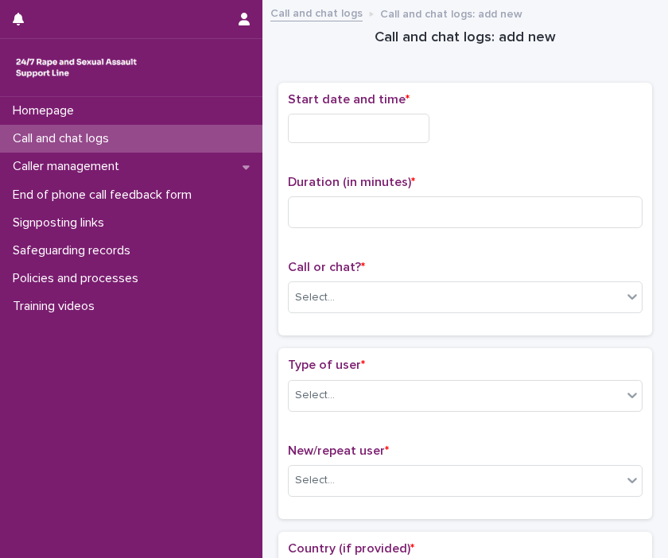
click at [356, 133] on input "text" at bounding box center [359, 128] width 142 height 29
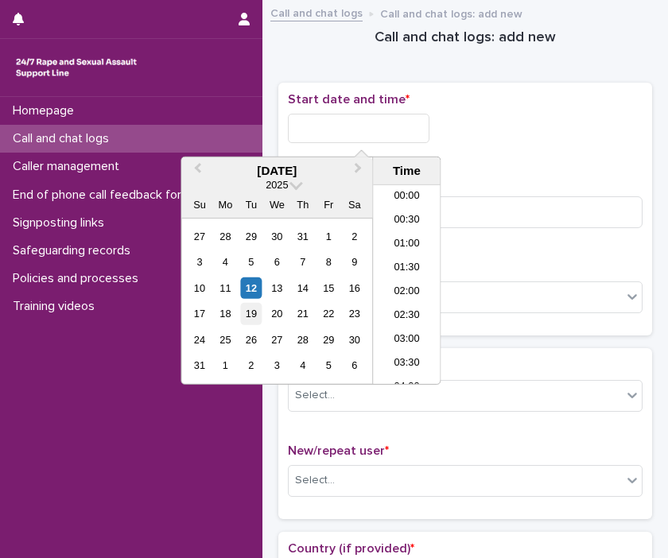
scroll to position [843, 0]
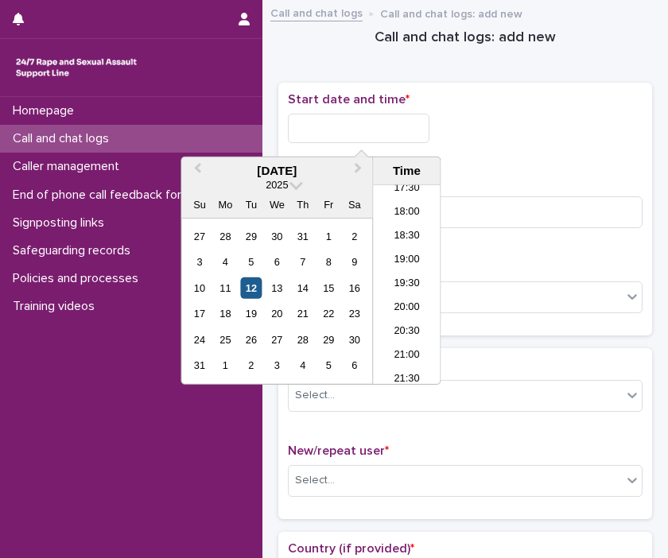
click at [247, 282] on div "12" at bounding box center [250, 288] width 21 height 21
drag, startPoint x: 349, startPoint y: 130, endPoint x: 646, endPoint y: 181, distance: 301.0
type input "**********"
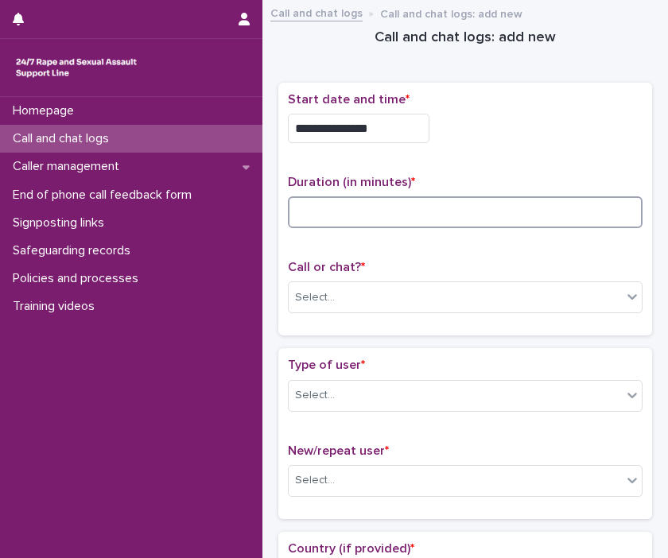
click at [568, 206] on input at bounding box center [465, 212] width 355 height 32
type input "*"
click at [625, 299] on icon at bounding box center [632, 297] width 16 height 16
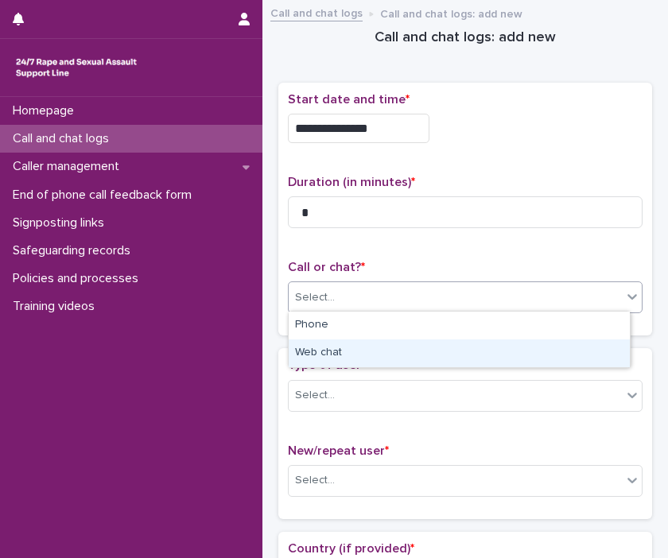
drag, startPoint x: 585, startPoint y: 352, endPoint x: 601, endPoint y: 375, distance: 27.6
click at [585, 352] on div "Web chat" at bounding box center [459, 354] width 341 height 28
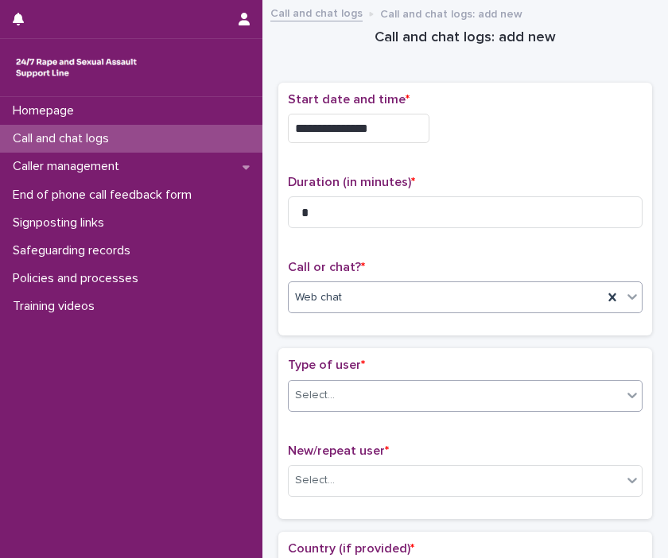
click at [624, 395] on icon at bounding box center [632, 395] width 16 height 16
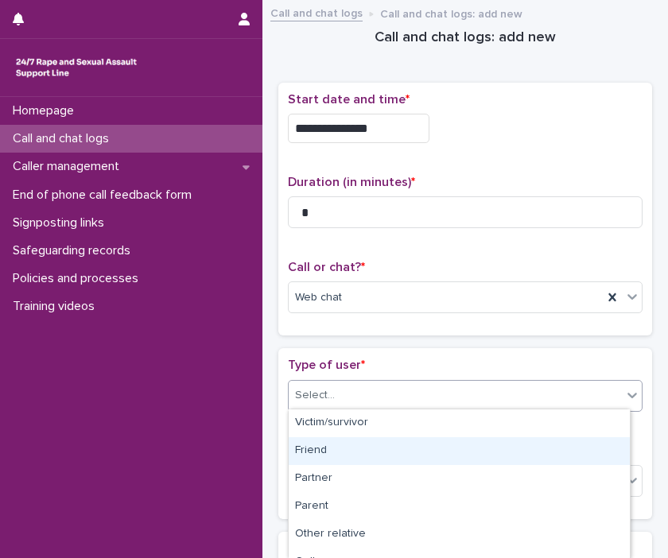
scroll to position [267, 0]
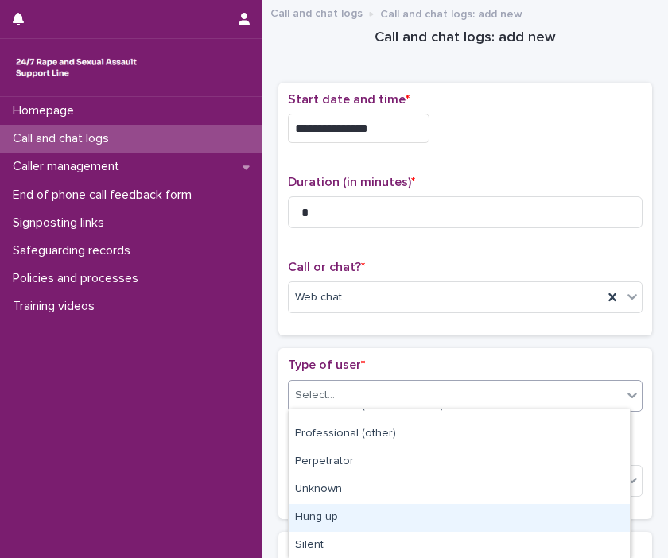
click at [543, 519] on div "Hung up" at bounding box center [459, 518] width 341 height 28
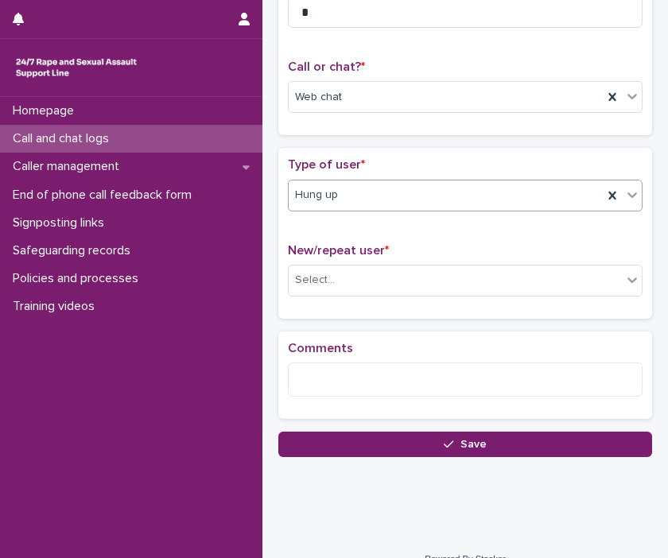
scroll to position [216, 0]
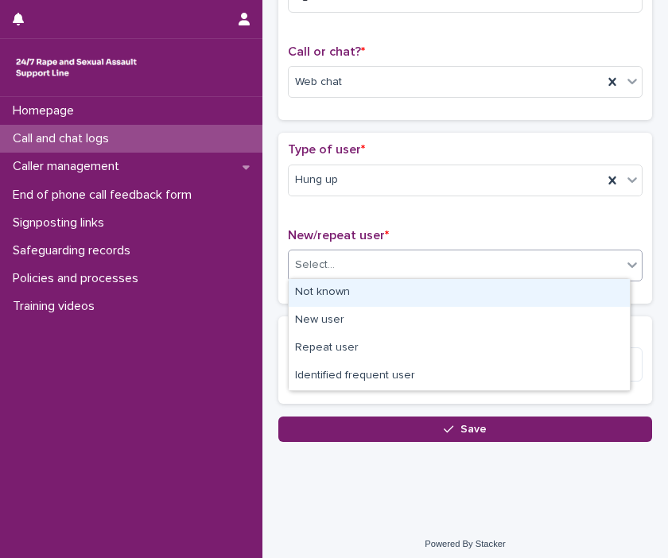
click at [624, 266] on icon at bounding box center [632, 265] width 16 height 16
click at [531, 291] on div "Not known" at bounding box center [459, 293] width 341 height 28
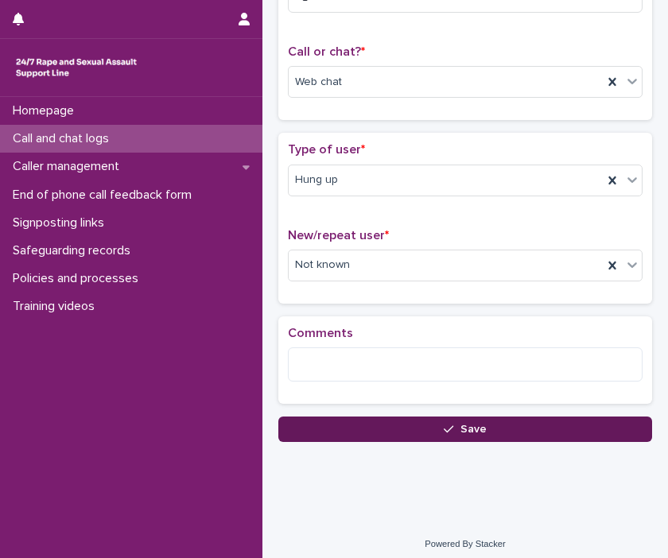
click at [560, 434] on button "Save" at bounding box center [465, 429] width 374 height 25
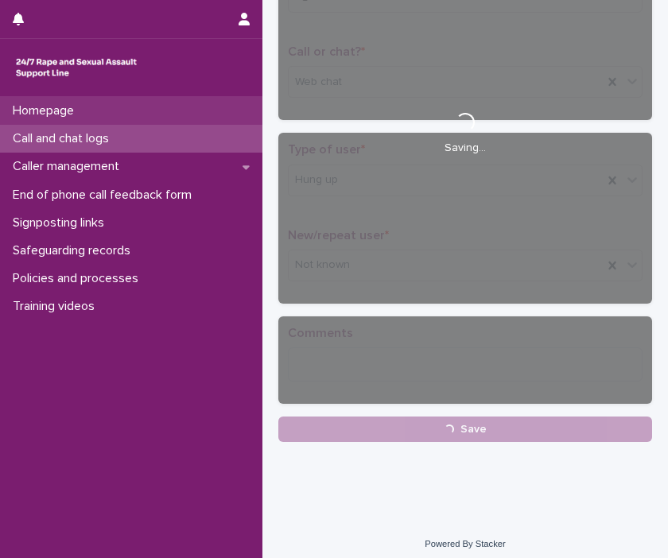
click at [61, 109] on p "Homepage" at bounding box center [46, 110] width 80 height 15
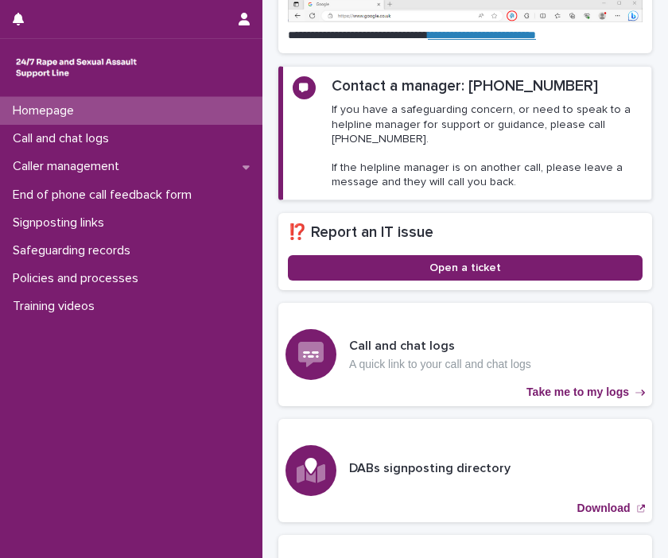
scroll to position [380, 0]
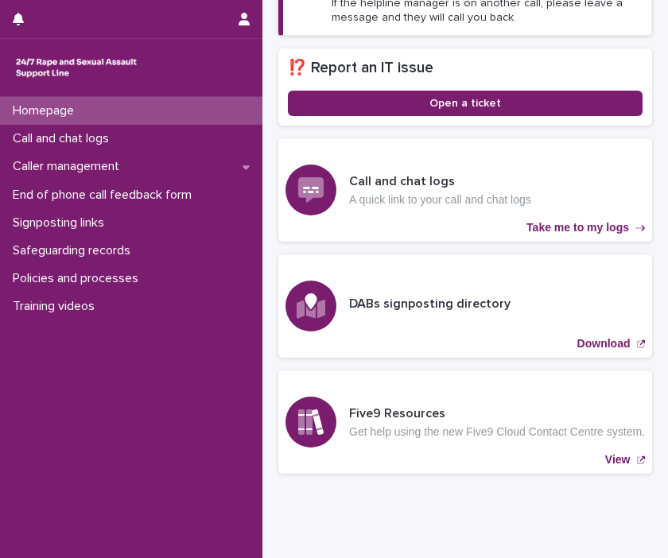
click at [60, 138] on p "Call and chat logs" at bounding box center [63, 138] width 115 height 15
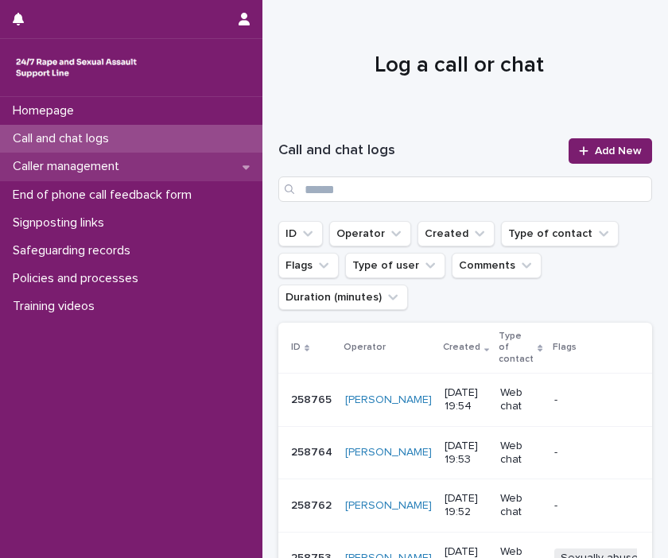
click at [103, 165] on p "Caller management" at bounding box center [69, 166] width 126 height 15
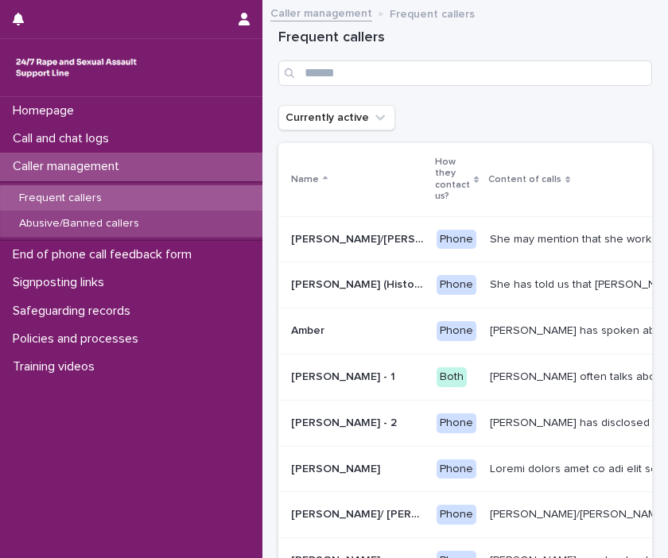
click at [84, 224] on p "Abusive/Banned callers" at bounding box center [79, 224] width 146 height 14
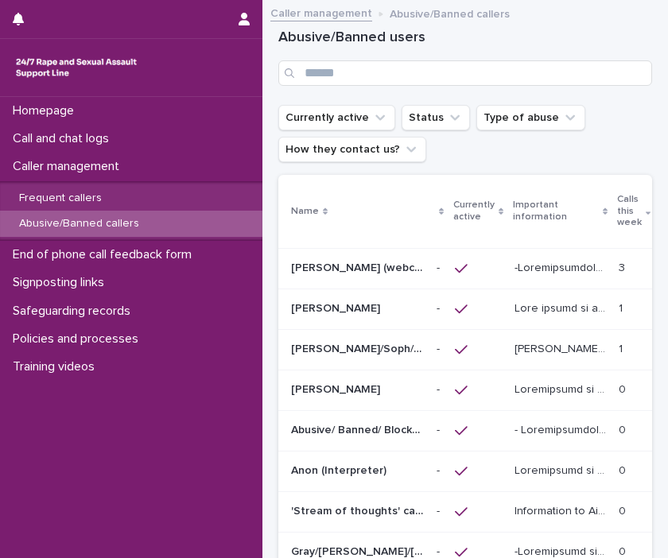
click at [385, 262] on p at bounding box center [357, 269] width 133 height 14
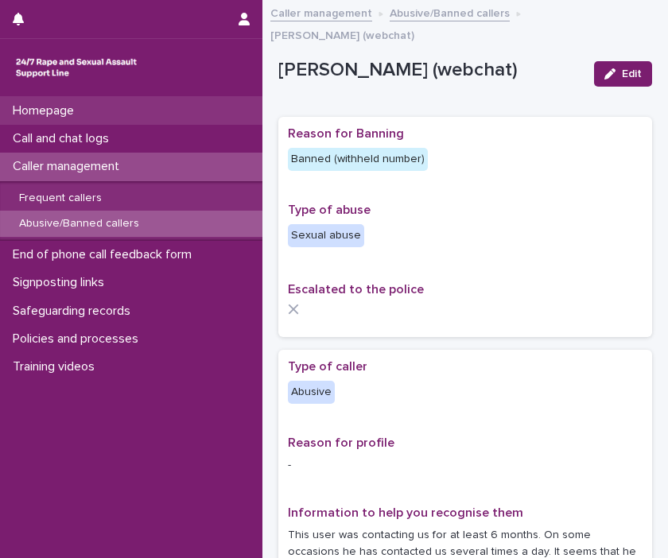
click at [18, 122] on div "Homepage" at bounding box center [131, 111] width 262 height 28
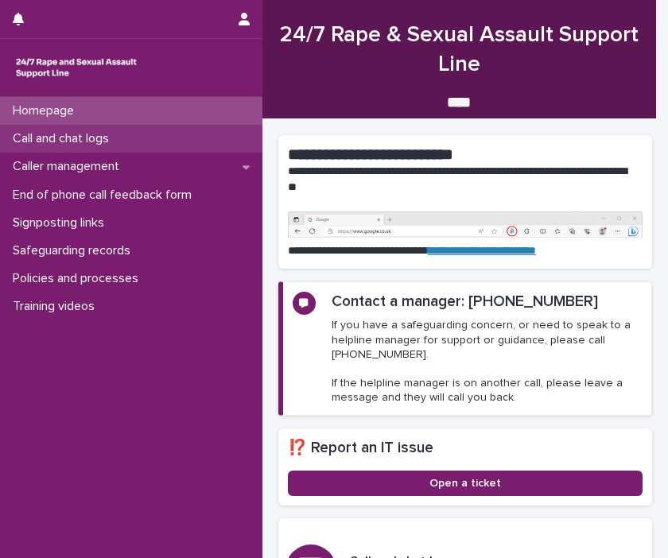
click at [25, 132] on p "Call and chat logs" at bounding box center [63, 138] width 115 height 15
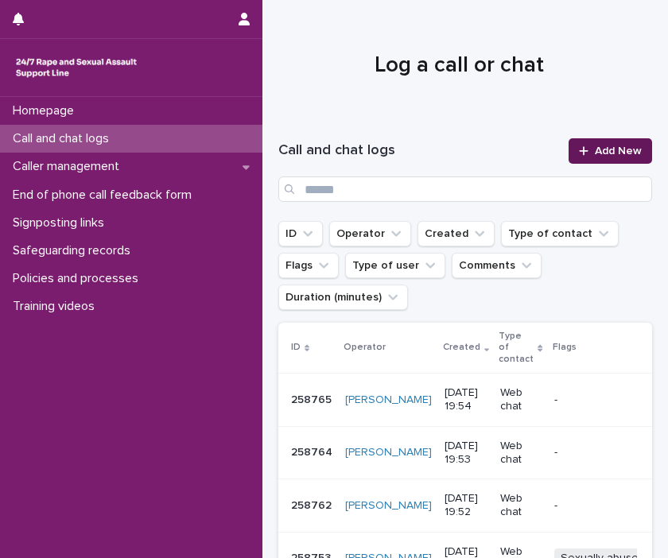
click at [606, 154] on span "Add New" at bounding box center [618, 151] width 47 height 11
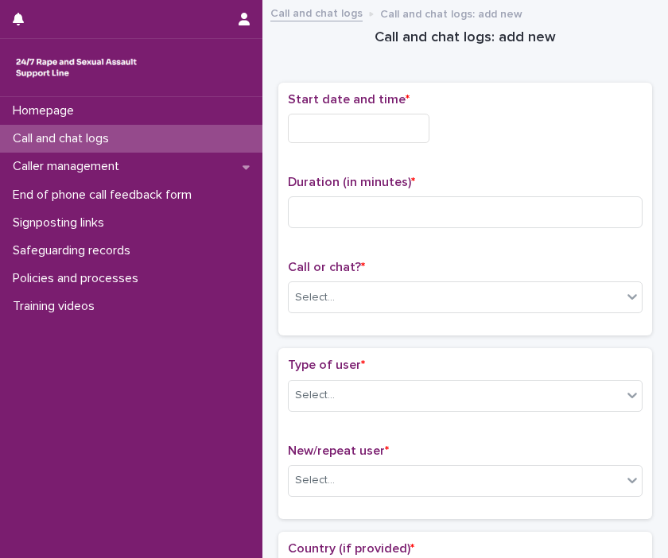
click at [385, 128] on input "text" at bounding box center [359, 128] width 142 height 29
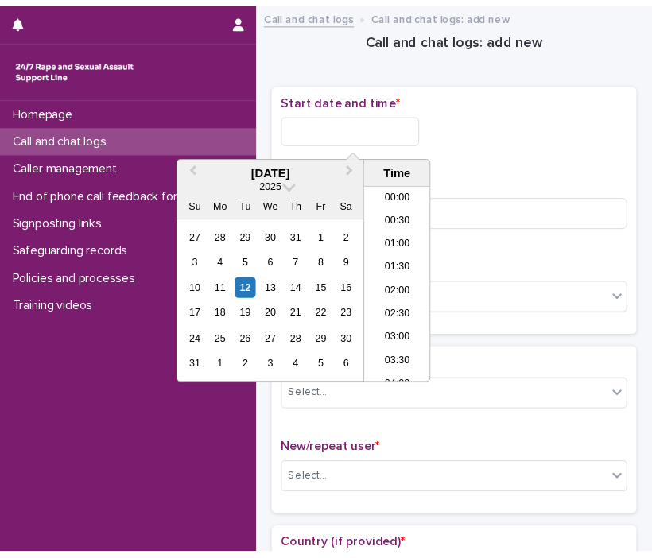
scroll to position [843, 0]
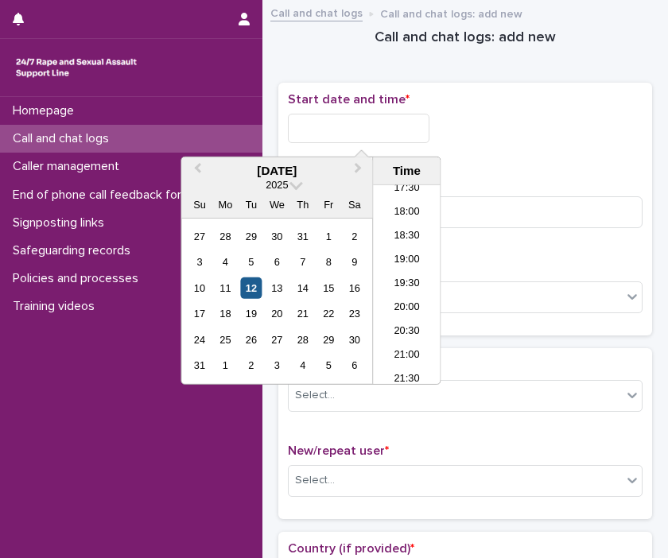
click at [255, 282] on div "12" at bounding box center [250, 288] width 21 height 21
drag, startPoint x: 348, startPoint y: 126, endPoint x: 410, endPoint y: 125, distance: 62.1
click at [410, 125] on input "**********" at bounding box center [359, 128] width 142 height 29
click at [523, 143] on div "**********" at bounding box center [465, 124] width 355 height 64
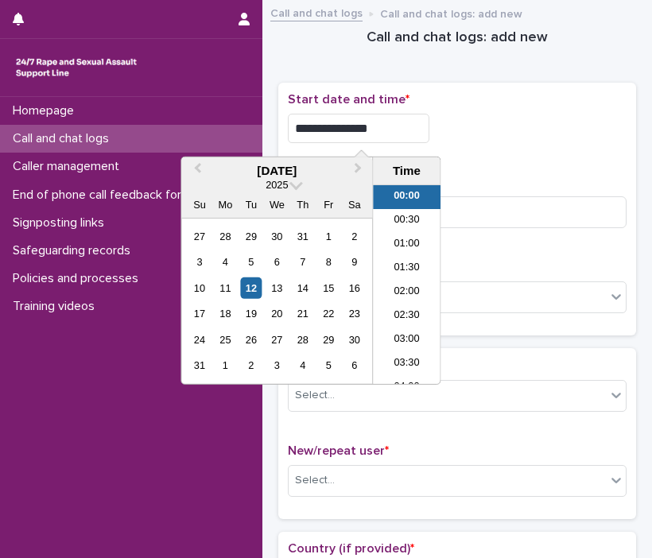
drag, startPoint x: 348, startPoint y: 126, endPoint x: 496, endPoint y: 153, distance: 150.2
click at [496, 153] on div "**********" at bounding box center [457, 124] width 339 height 64
type input "**********"
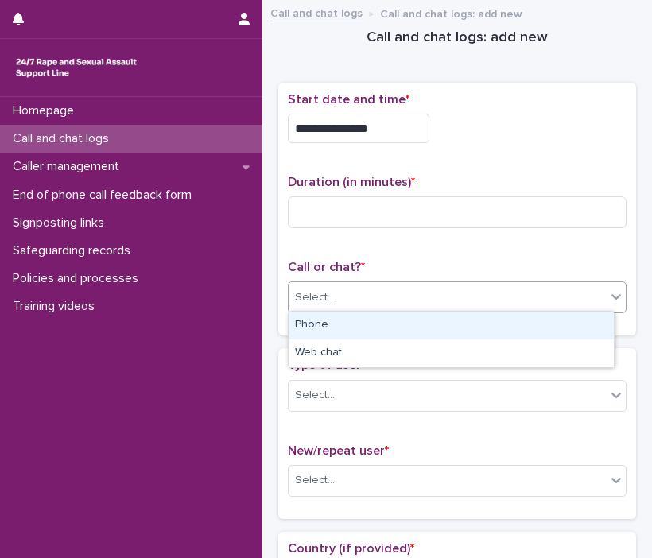
click at [571, 301] on div "Select..." at bounding box center [447, 298] width 317 height 26
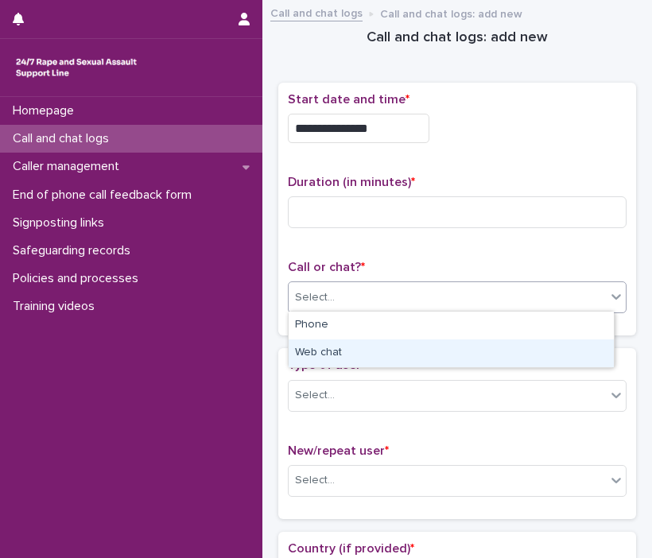
click at [483, 346] on div "Web chat" at bounding box center [451, 354] width 325 height 28
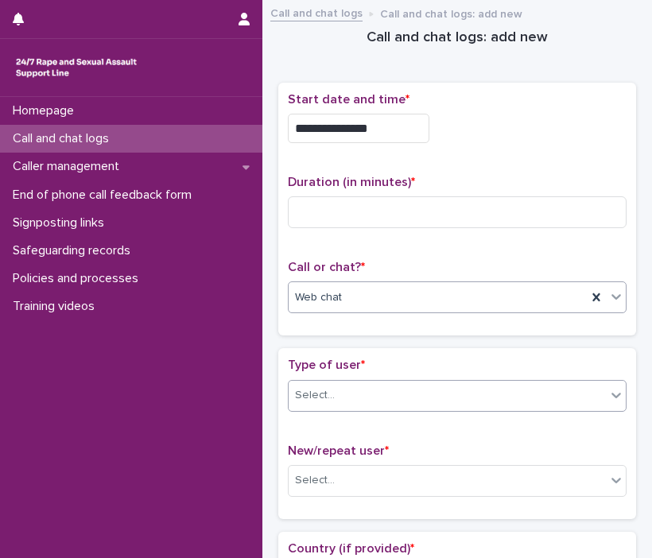
click at [607, 400] on div at bounding box center [616, 395] width 19 height 29
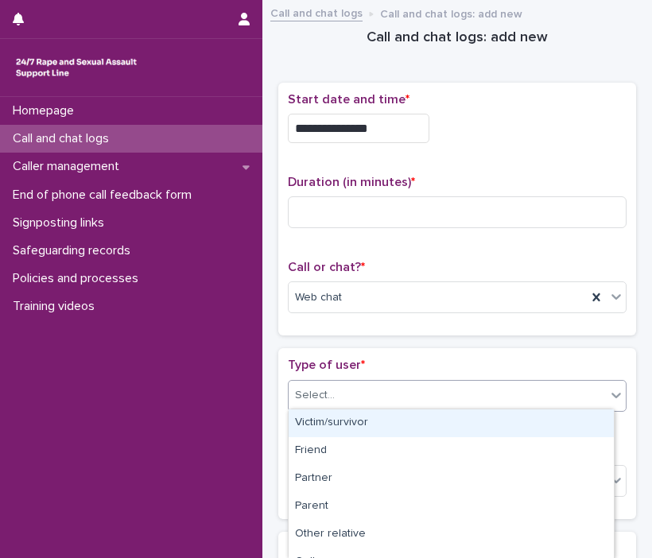
click at [543, 427] on div "Victim/survivor" at bounding box center [451, 424] width 325 height 28
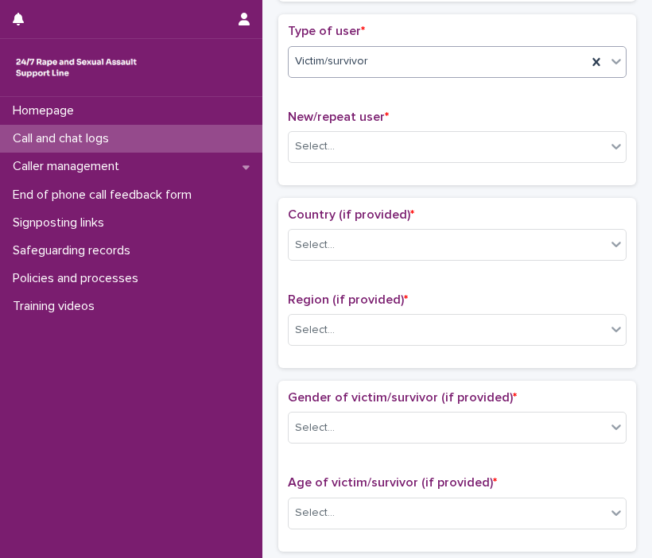
scroll to position [357, 0]
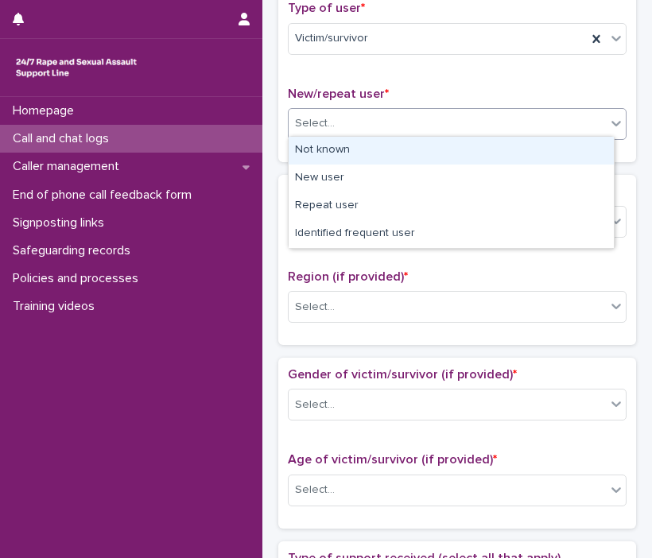
click at [593, 126] on div "Select..." at bounding box center [447, 124] width 317 height 26
click at [565, 151] on div "Not known" at bounding box center [451, 151] width 325 height 28
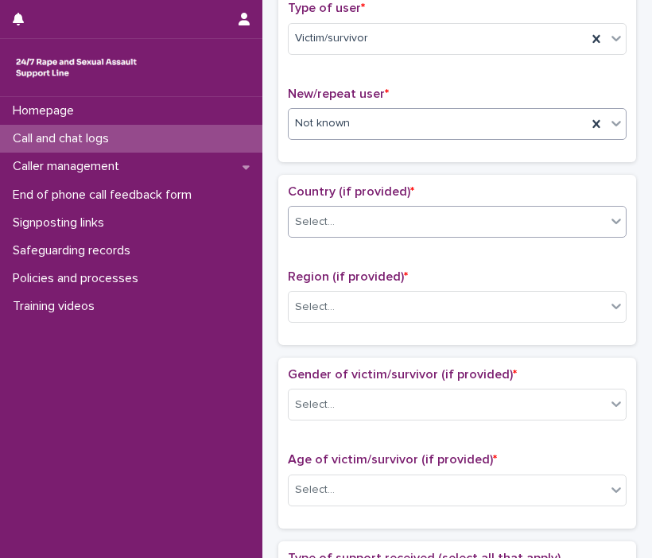
click at [607, 220] on div at bounding box center [616, 221] width 19 height 29
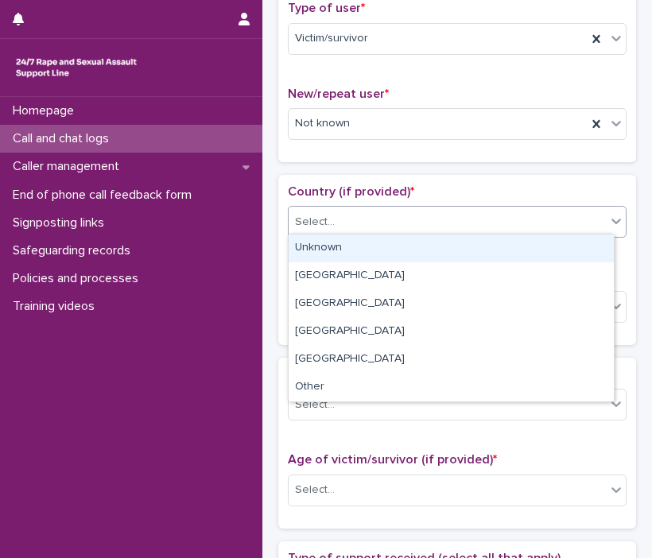
click at [577, 250] on div "Unknown" at bounding box center [451, 249] width 325 height 28
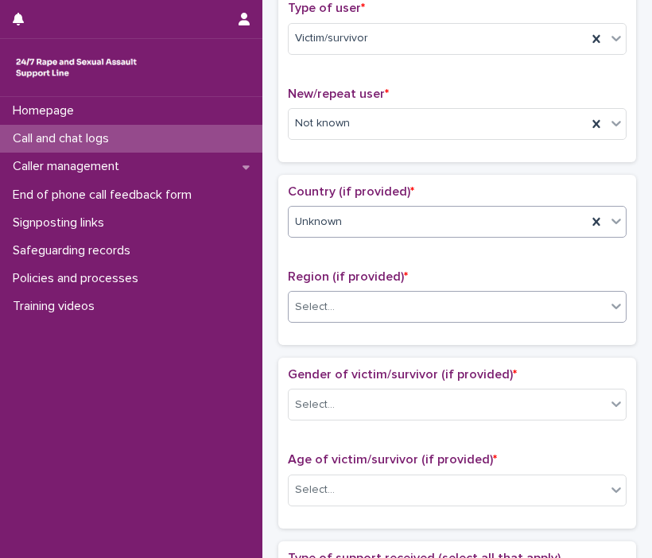
click at [611, 304] on icon at bounding box center [616, 306] width 16 height 16
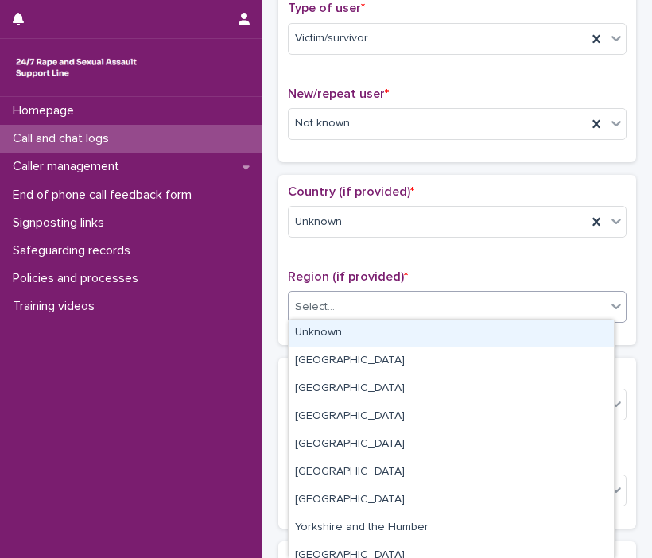
click at [569, 333] on div "Unknown" at bounding box center [451, 334] width 325 height 28
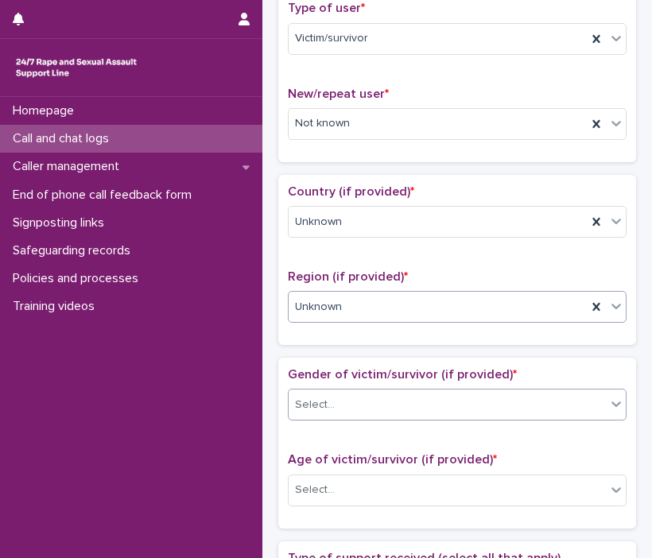
click at [608, 405] on icon at bounding box center [616, 404] width 16 height 16
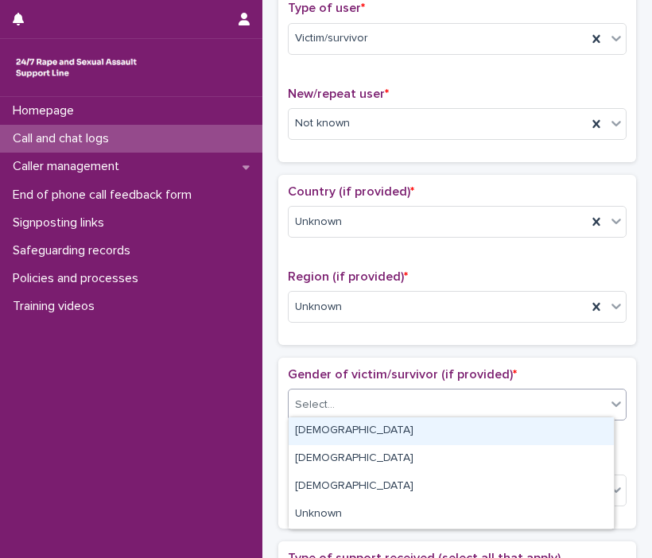
click at [559, 430] on div "[DEMOGRAPHIC_DATA]" at bounding box center [451, 432] width 325 height 28
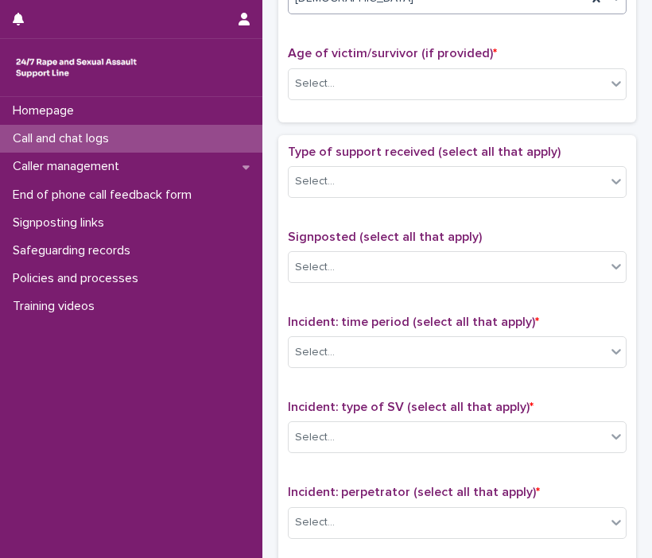
scroll to position [768, 0]
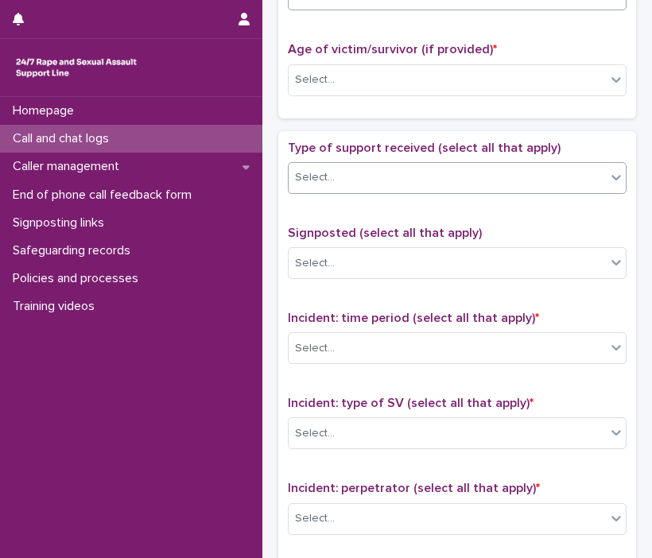
click at [585, 169] on div "Select..." at bounding box center [447, 178] width 317 height 26
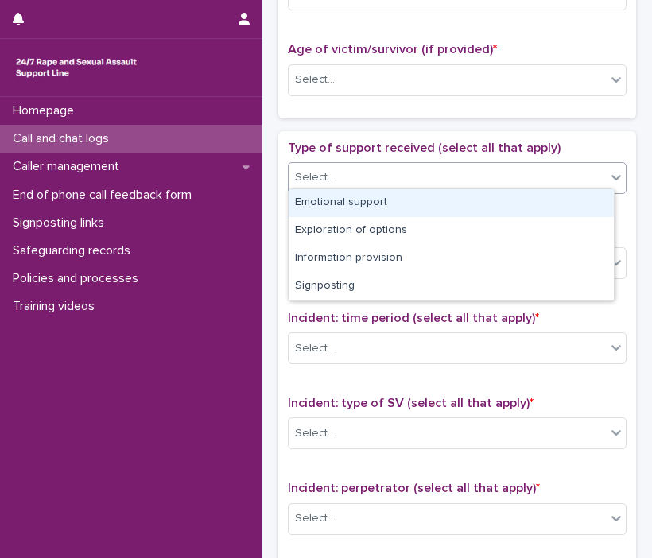
click at [558, 202] on div "Emotional support" at bounding box center [451, 203] width 325 height 28
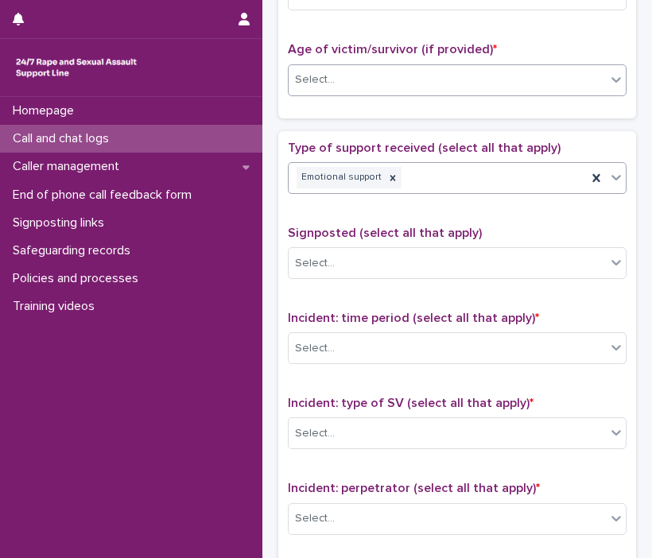
click at [611, 77] on icon at bounding box center [616, 80] width 16 height 16
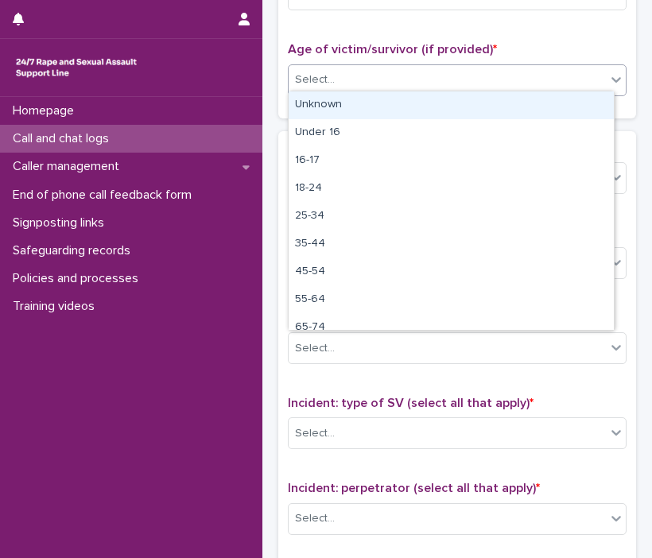
click at [588, 103] on div "Unknown" at bounding box center [451, 105] width 325 height 28
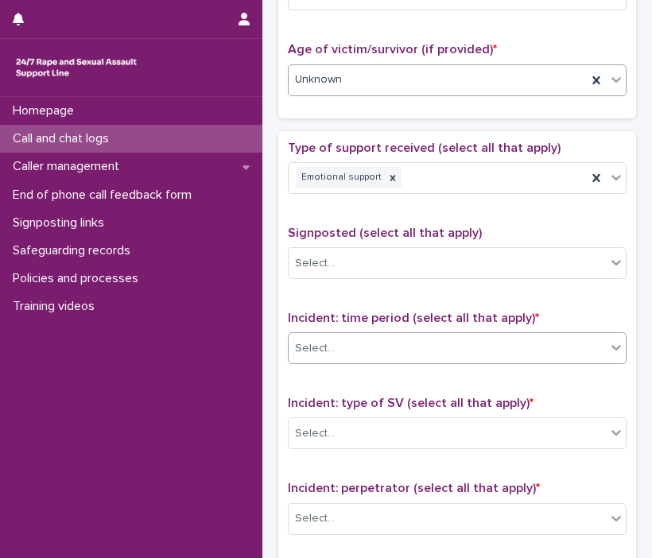
click at [611, 340] on icon at bounding box center [616, 348] width 16 height 16
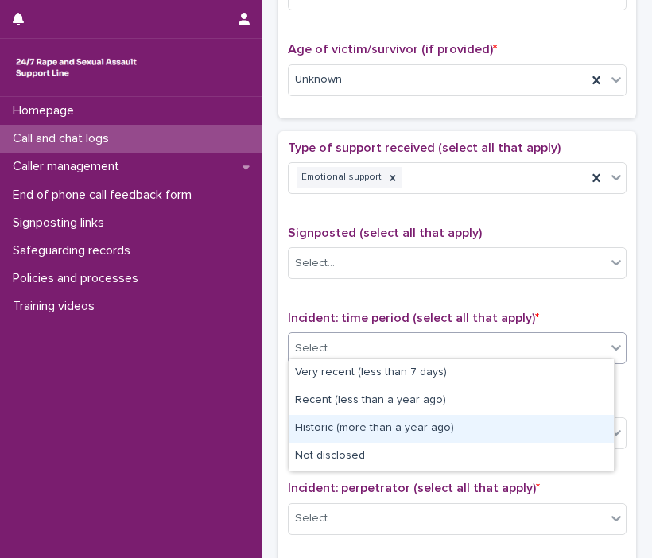
click at [565, 426] on div "Historic (more than a year ago)" at bounding box center [451, 429] width 325 height 28
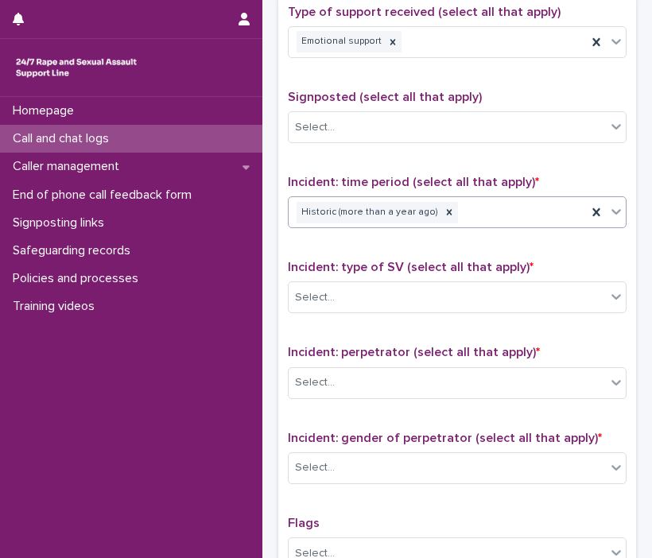
scroll to position [935, 0]
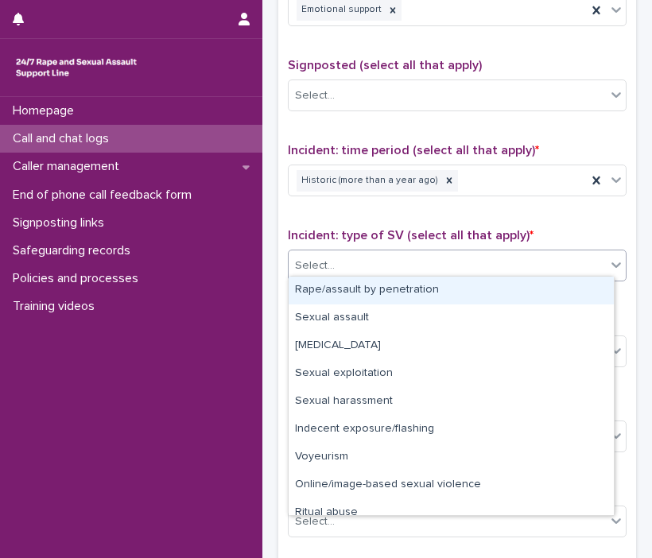
click at [590, 265] on div "Select..." at bounding box center [447, 266] width 317 height 26
click at [552, 295] on div "Rape/assault by penetration" at bounding box center [451, 291] width 325 height 28
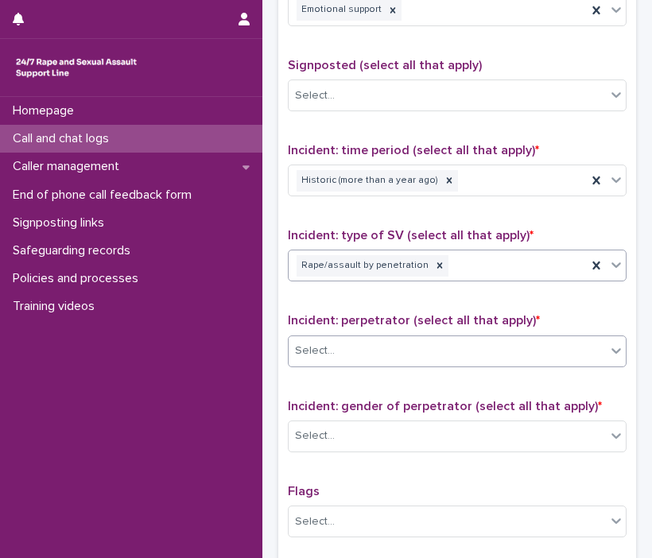
click at [608, 348] on icon at bounding box center [616, 351] width 16 height 16
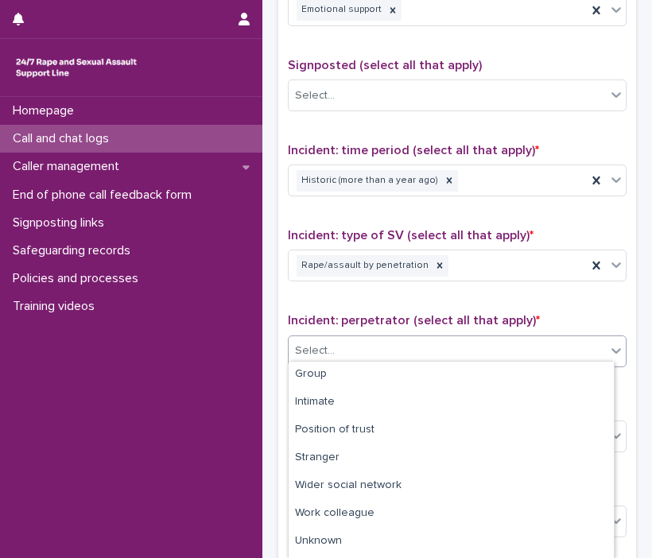
scroll to position [108, 0]
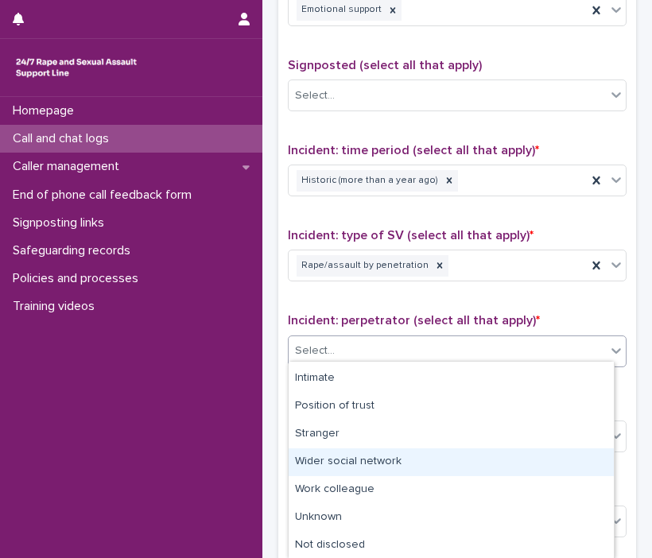
click at [515, 459] on div "Wider social network" at bounding box center [451, 463] width 325 height 28
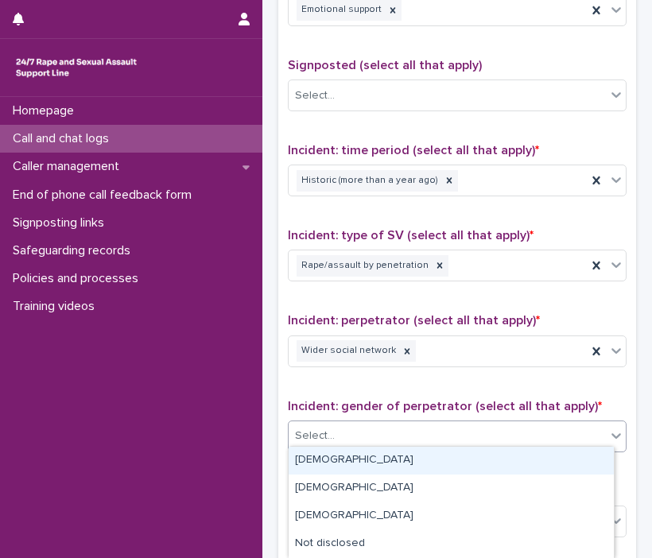
click at [608, 432] on icon at bounding box center [616, 436] width 16 height 16
click at [549, 450] on div "[DEMOGRAPHIC_DATA]" at bounding box center [451, 461] width 325 height 28
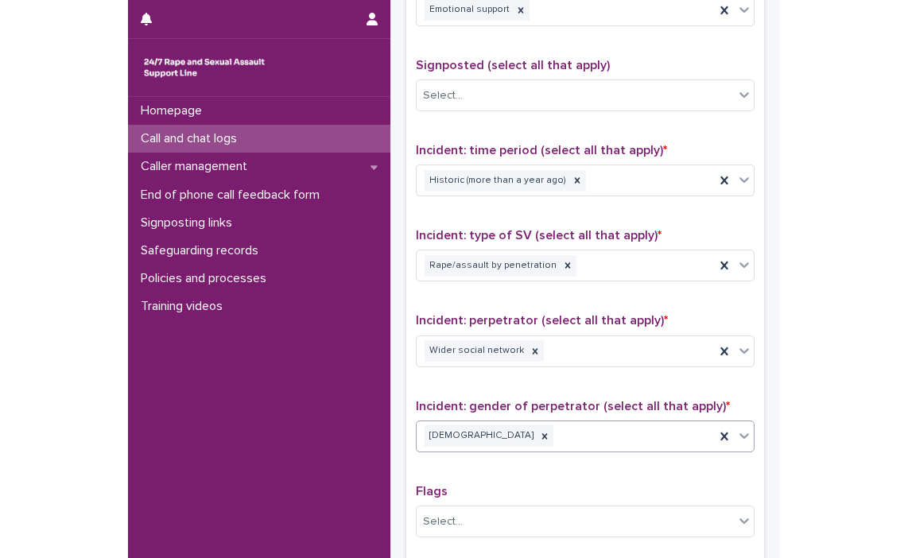
scroll to position [1180, 0]
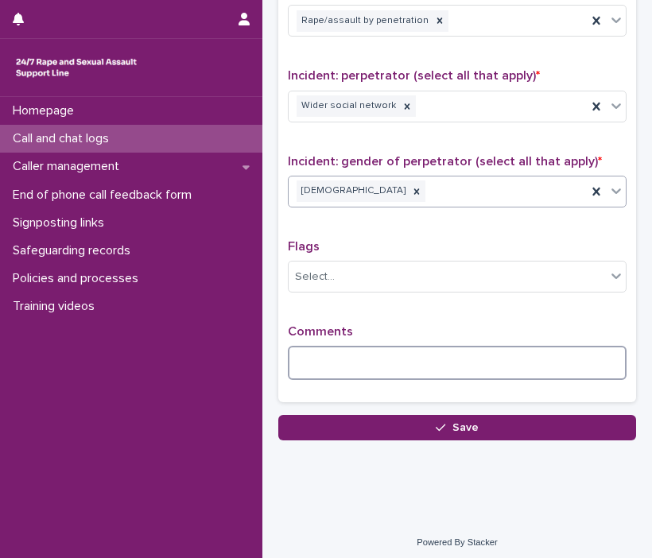
click at [395, 355] on textarea at bounding box center [457, 363] width 339 height 34
click at [527, 347] on textarea "**********" at bounding box center [451, 363] width 327 height 34
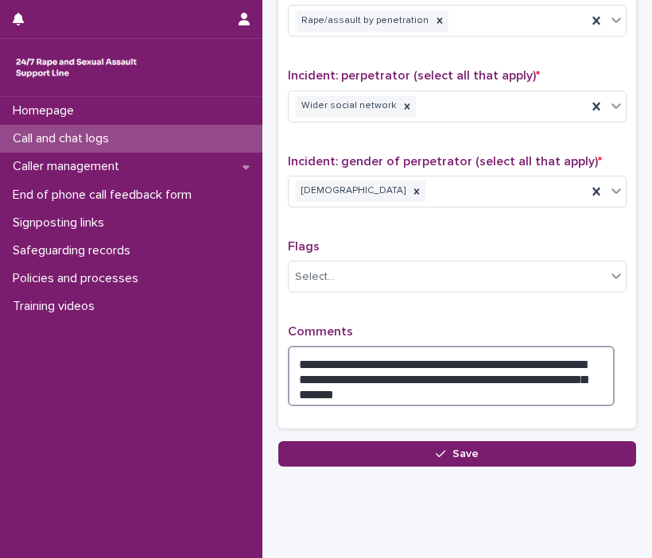
click at [419, 383] on textarea "**********" at bounding box center [451, 376] width 327 height 60
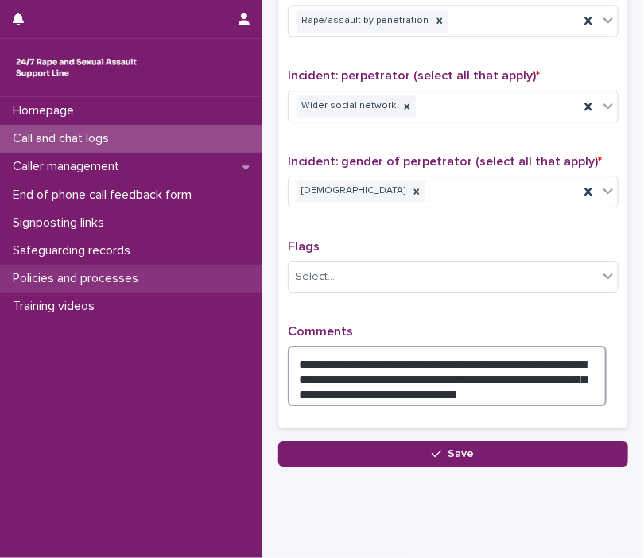
type textarea "**********"
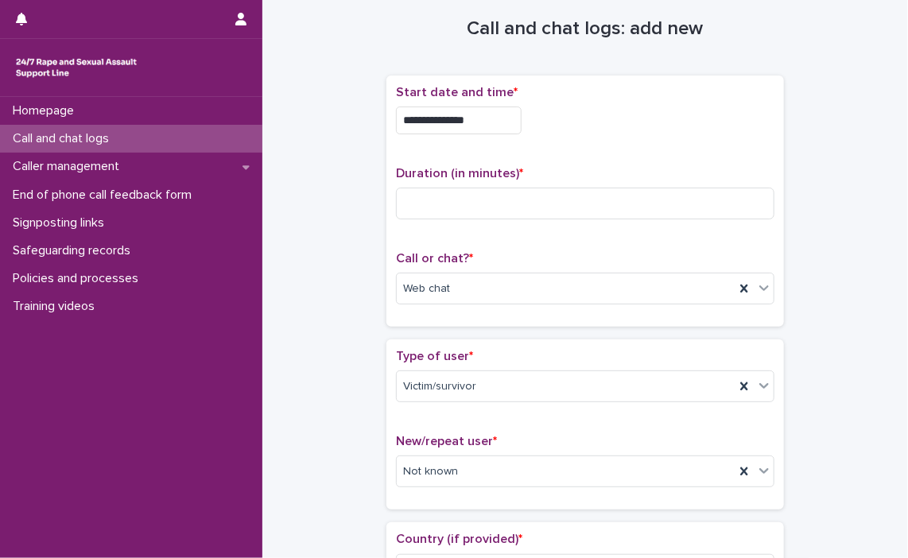
scroll to position [0, 0]
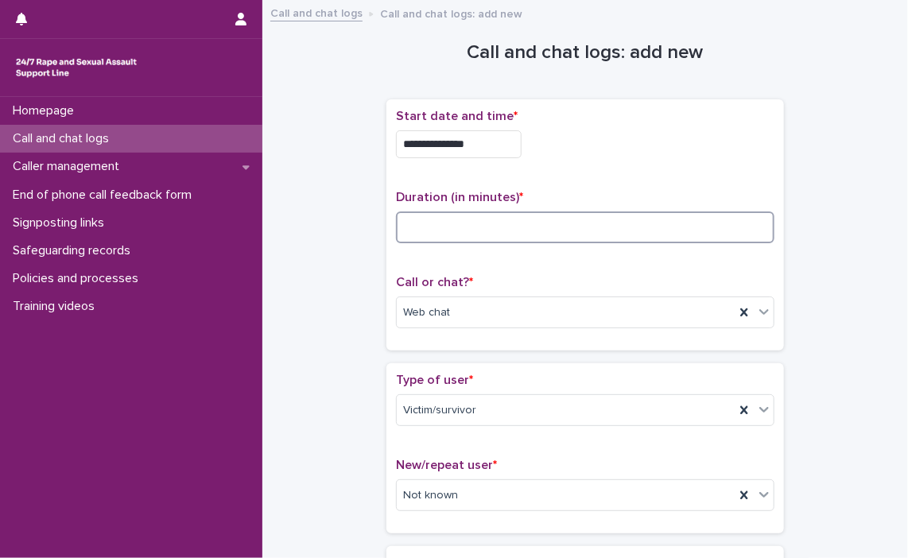
click at [397, 232] on input at bounding box center [585, 228] width 379 height 32
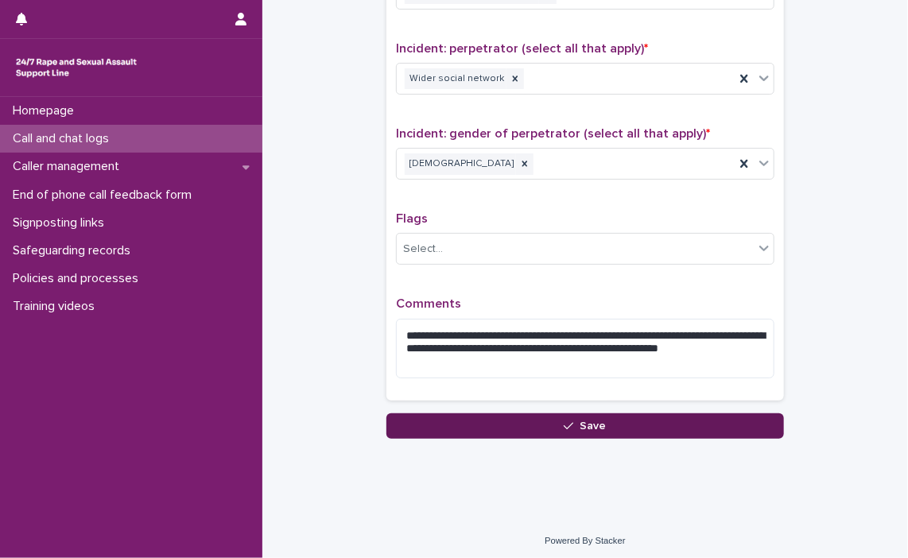
type input "**"
click at [581, 421] on span "Save" at bounding box center [594, 426] width 26 height 11
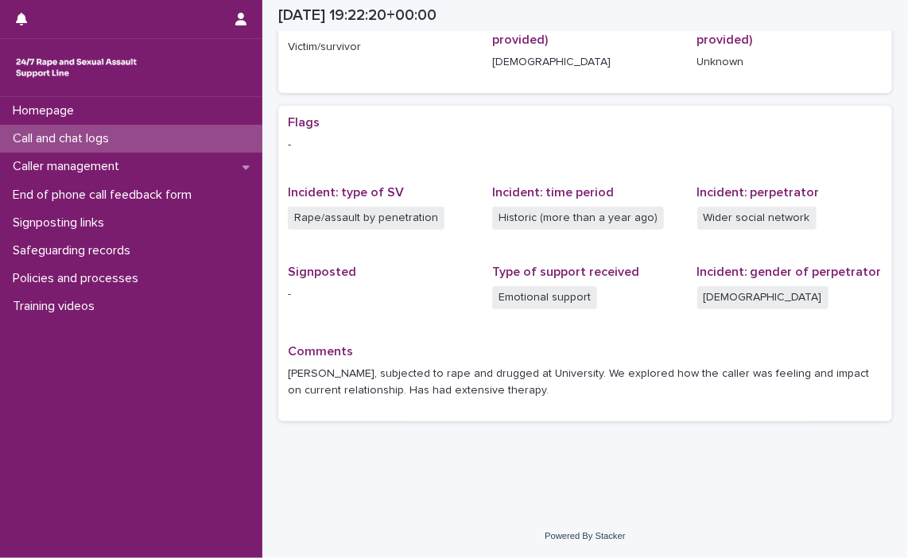
scroll to position [240, 0]
click at [141, 80] on link at bounding box center [131, 68] width 237 height 32
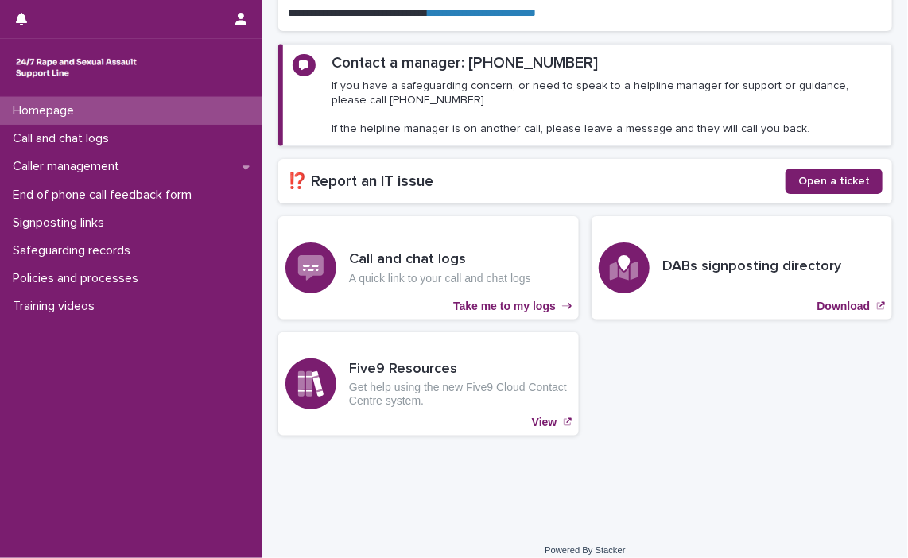
scroll to position [203, 0]
